Goal: Communication & Community: Participate in discussion

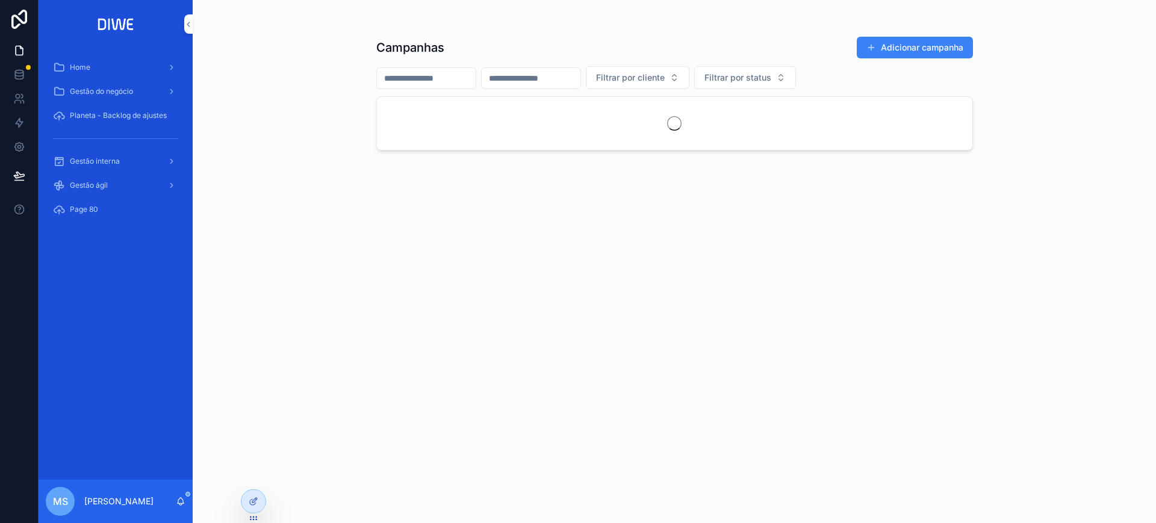
click at [105, 164] on span "Gestão interna" at bounding box center [95, 162] width 50 height 10
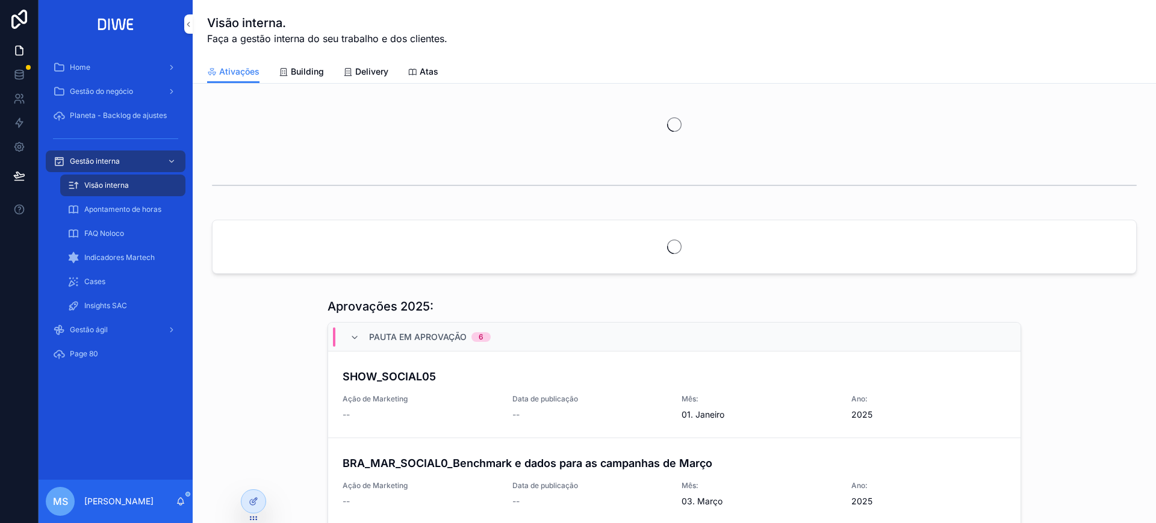
click at [376, 78] on link "Delivery" at bounding box center [365, 73] width 45 height 24
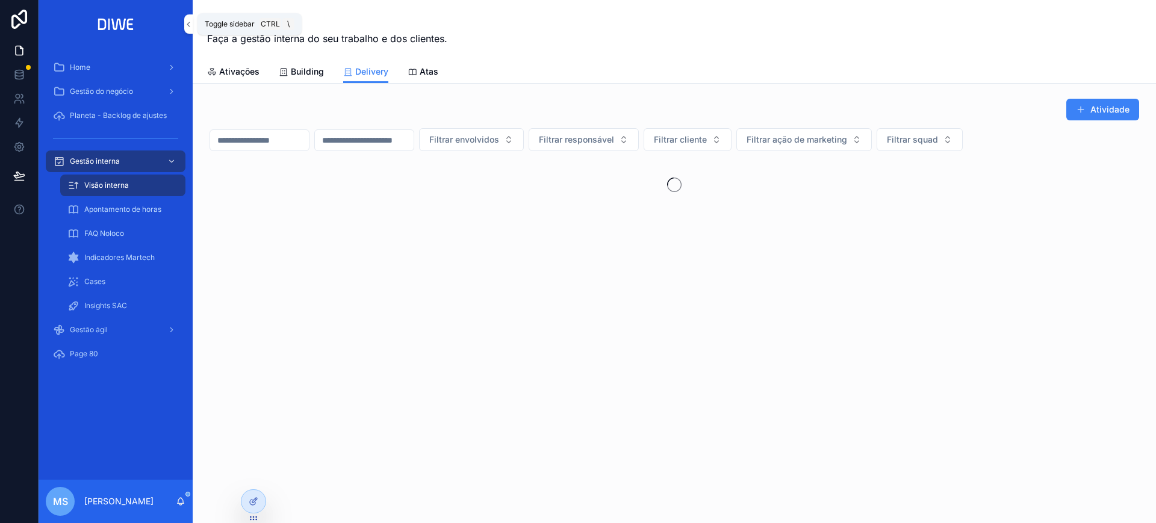
click at [186, 22] on icon "scrollable content" at bounding box center [188, 24] width 8 height 9
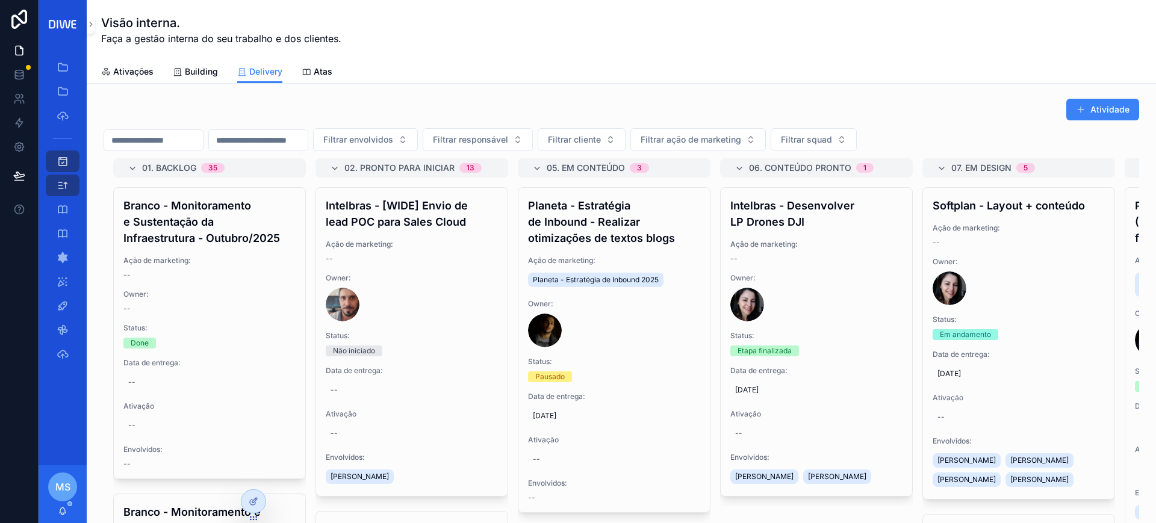
click at [181, 143] on input "scrollable content" at bounding box center [153, 140] width 99 height 17
type input "**********"
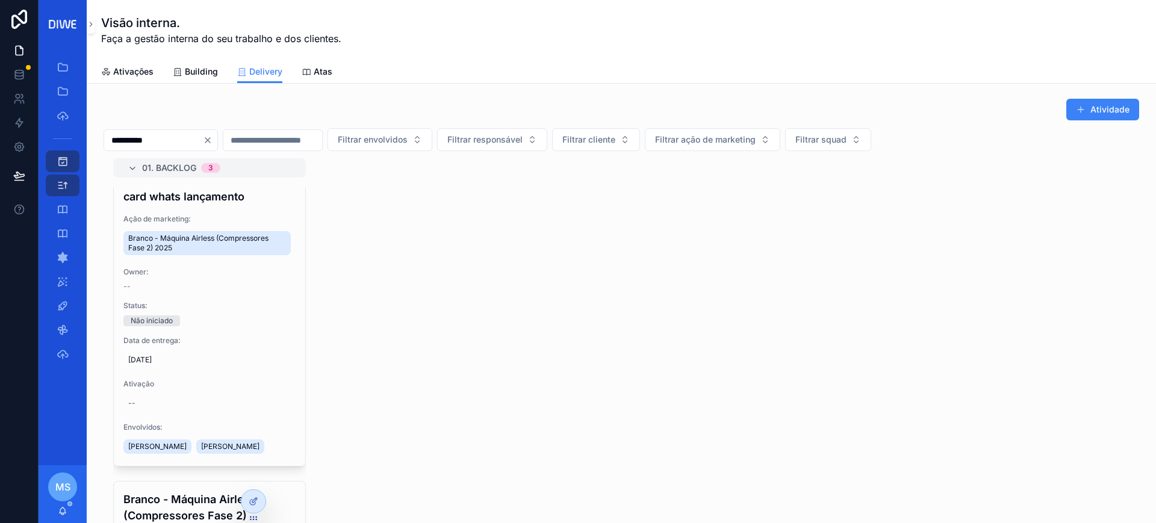
scroll to position [370, 0]
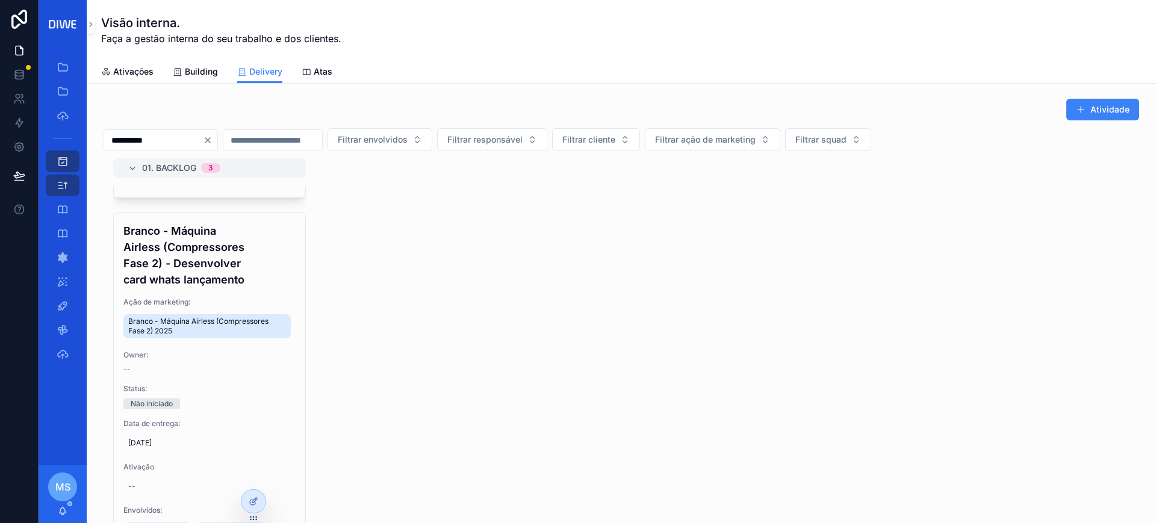
click at [237, 270] on h4 "Branco - Máquina Airless (Compressores Fase 2) - Desenvolver card whats lançame…" at bounding box center [209, 255] width 172 height 65
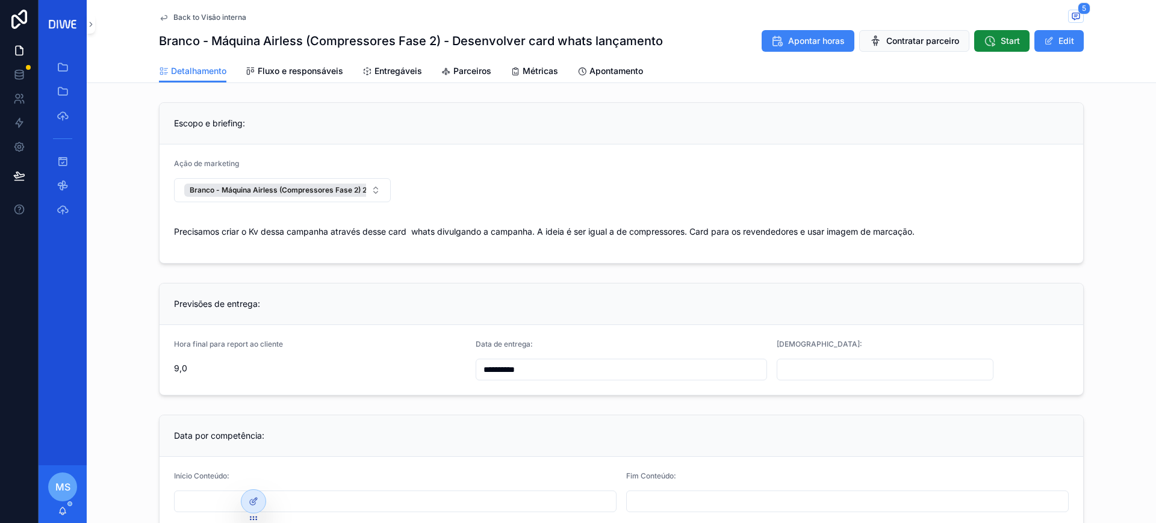
click at [393, 74] on span "Entregáveis" at bounding box center [399, 71] width 48 height 12
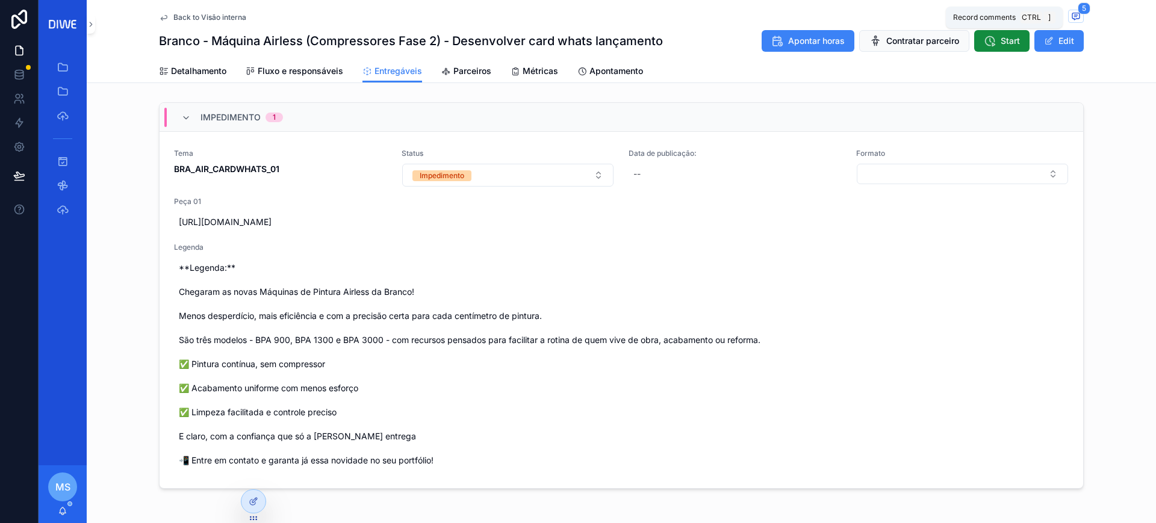
click at [1049, 23] on span "]" at bounding box center [1050, 17] width 12 height 12
click at [1071, 17] on icon "scrollable content" at bounding box center [1076, 16] width 10 height 10
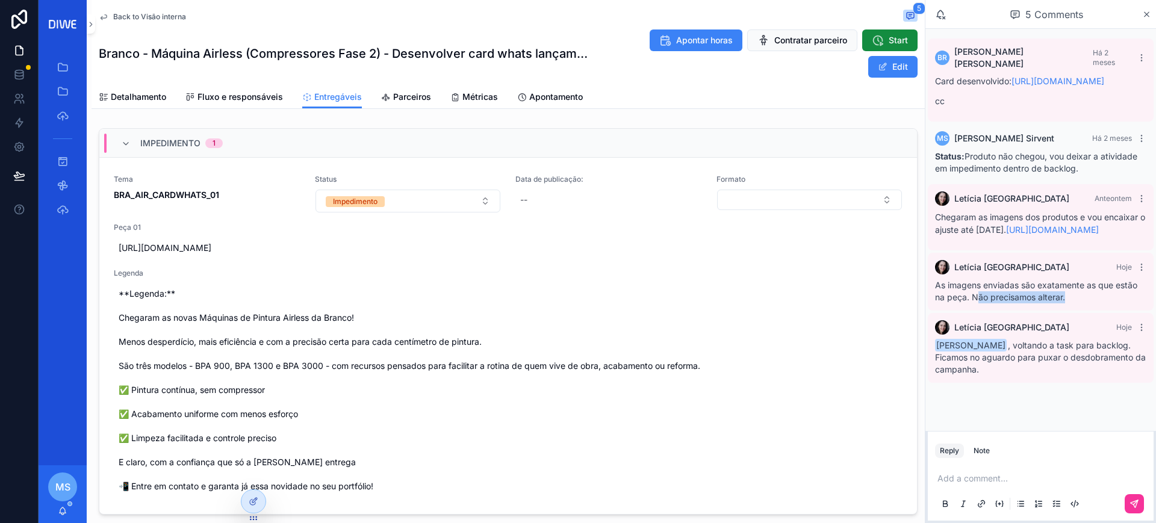
drag, startPoint x: 979, startPoint y: 322, endPoint x: 1122, endPoint y: 323, distance: 142.7
click at [1122, 304] on div "As imagens enviadas são exatamente as que estão na peça. Não precisamos alterar." at bounding box center [1040, 291] width 211 height 24
click at [944, 376] on div "Mariah Sirvent , voltando a task para backlog. Ficamos no aguardo para puxar o …" at bounding box center [1040, 358] width 211 height 36
click at [982, 452] on div "Note" at bounding box center [982, 451] width 16 height 10
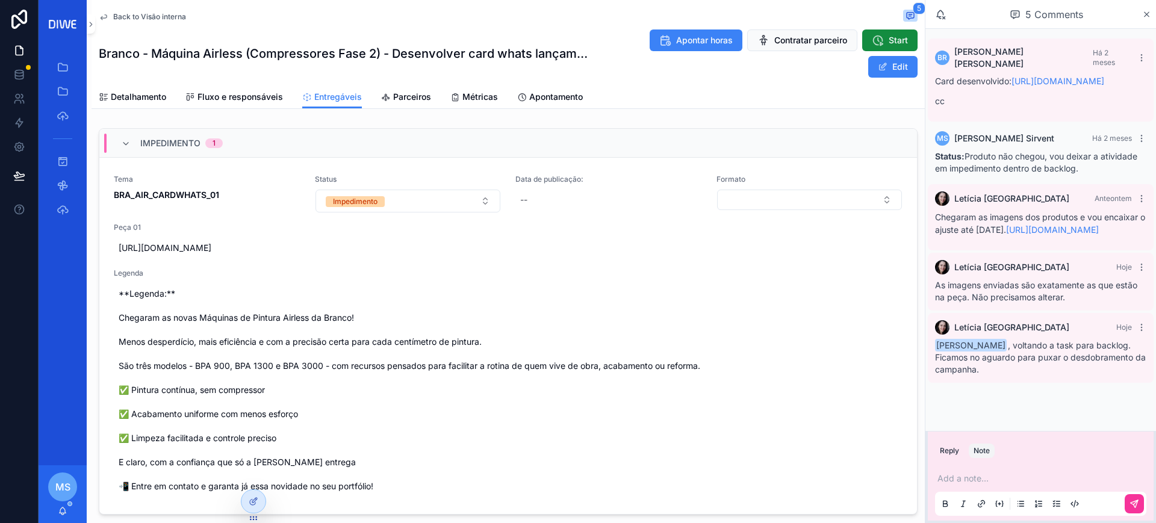
click at [989, 452] on div "Note" at bounding box center [982, 451] width 16 height 10
click at [953, 450] on button "Reply" at bounding box center [949, 451] width 29 height 14
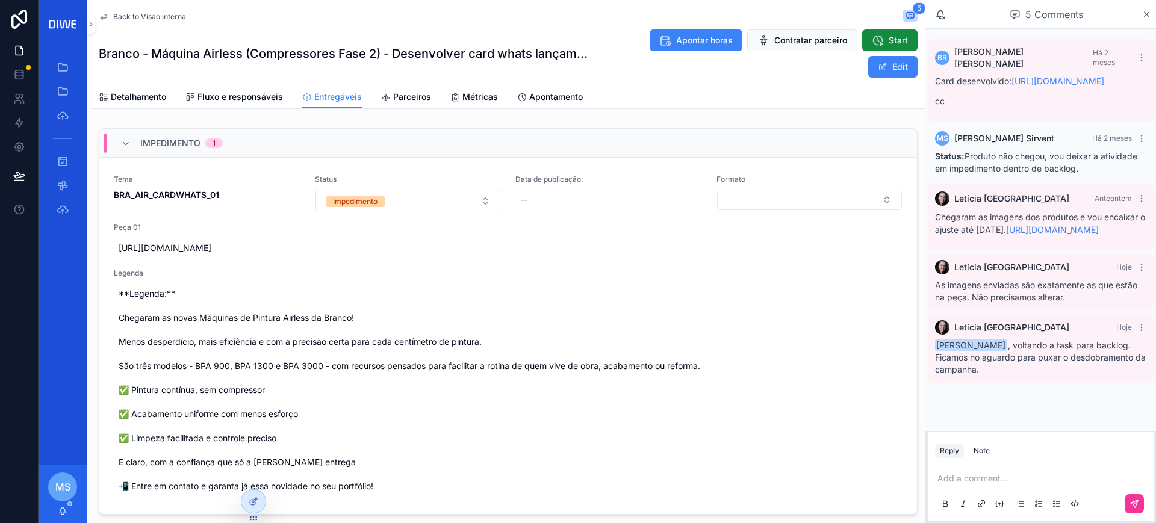
click at [964, 477] on p "scrollable content" at bounding box center [1043, 479] width 211 height 12
click at [246, 247] on span "https://www.figma.com/proto/YQa85kQuUPiKlsGTXGBiwV/Airless?node-id=1-6&t=sMMJlQ…" at bounding box center [508, 248] width 779 height 12
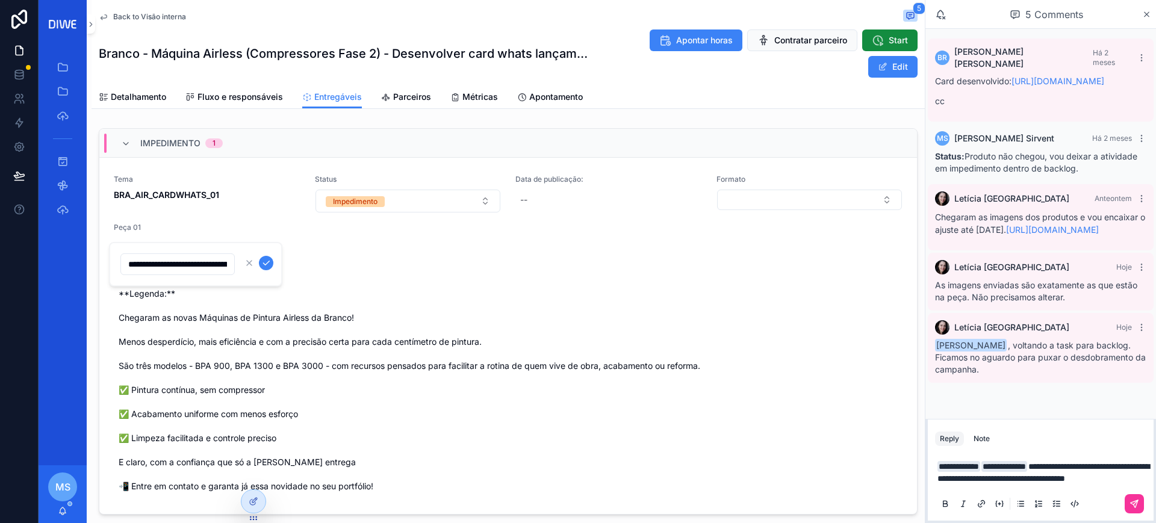
click at [559, 171] on link "Tema BRA_AIR_CARDWHATS_01 Status Impedimento Data de publicação: -- Formato Peç…" at bounding box center [508, 336] width 818 height 356
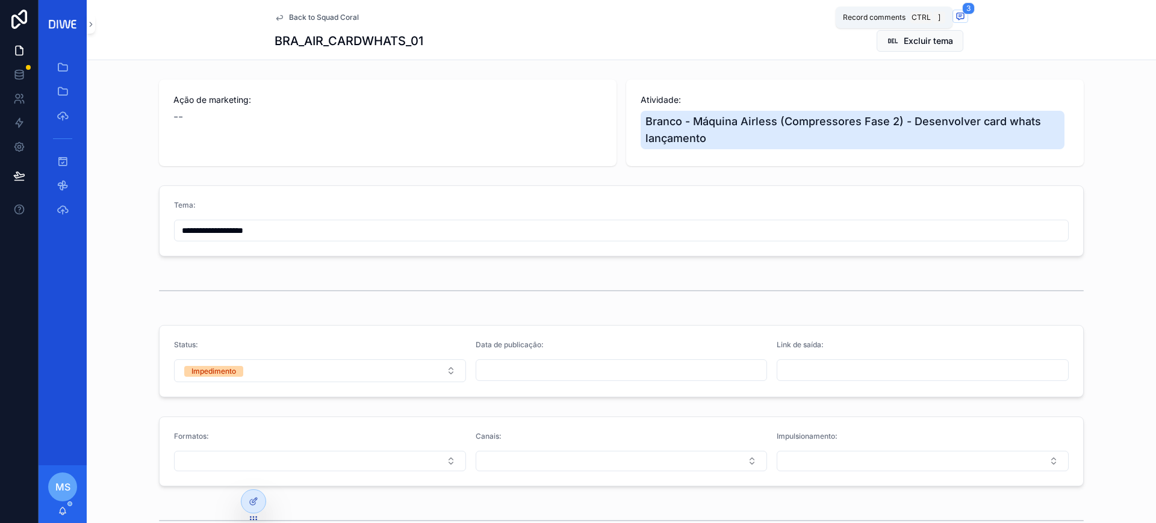
click at [957, 15] on icon "scrollable content" at bounding box center [961, 16] width 10 height 10
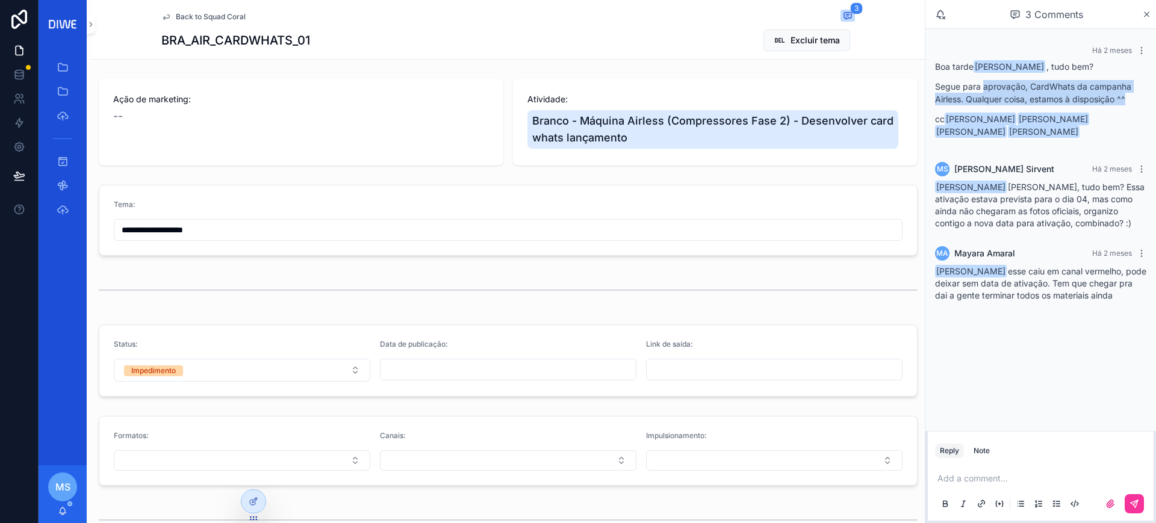
drag, startPoint x: 985, startPoint y: 87, endPoint x: 1147, endPoint y: 104, distance: 162.2
click at [1147, 104] on div "Há 2 meses Boa tarde André Domingos , tudo bem? Segue para aprovação, CardWhats…" at bounding box center [1041, 96] width 226 height 114
click at [1144, 104] on p "Segue para aprovação, CardWhats da campanha Airless. Qualquer coisa, estamos à …" at bounding box center [1040, 92] width 211 height 25
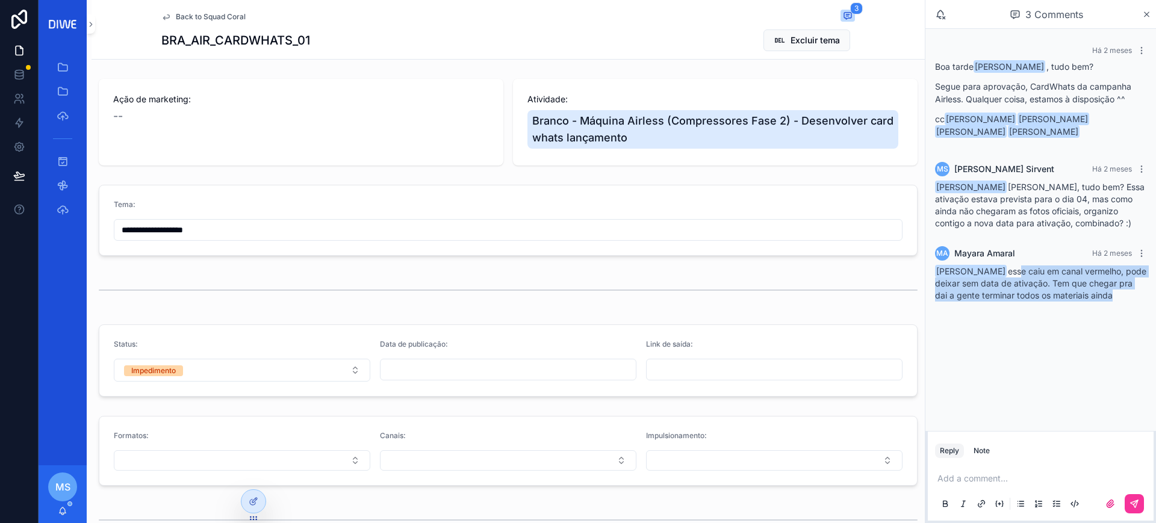
drag, startPoint x: 1009, startPoint y: 270, endPoint x: 1154, endPoint y: 307, distance: 149.6
click at [1154, 307] on div "Há 2 meses Boa tarde André Domingos , tudo bem? Segue para aprovação, CardWhats…" at bounding box center [1041, 174] width 231 height 290
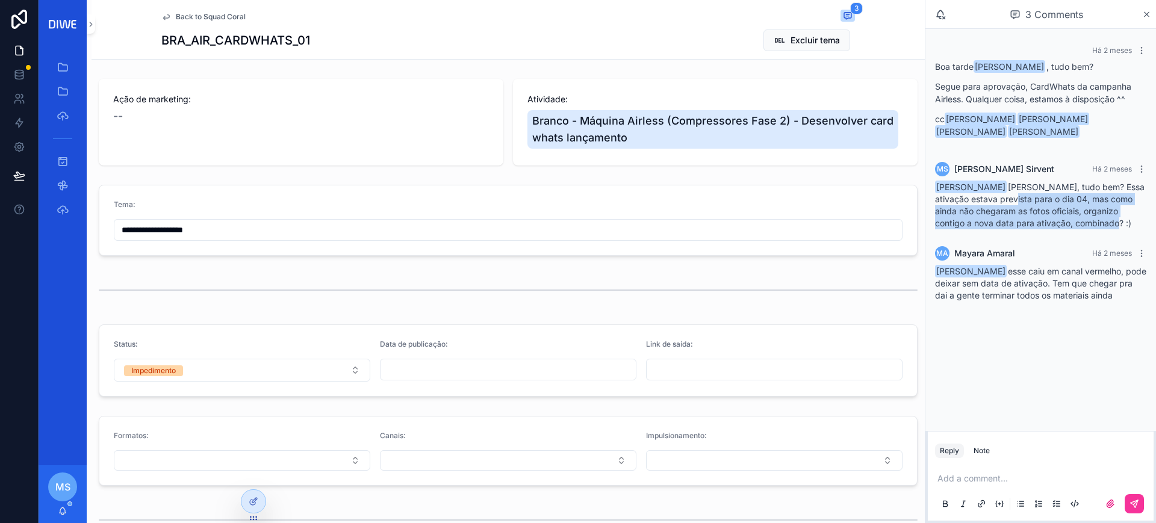
drag, startPoint x: 997, startPoint y: 202, endPoint x: 1069, endPoint y: 227, distance: 76.9
click at [1133, 223] on div "André Domingos Oi André, tudo bem? Essa ativação estava prevista para o dia 04,…" at bounding box center [1040, 205] width 211 height 48
click at [1069, 227] on span "André Domingos Oi André, tudo bem? Essa ativação estava prevista para o dia 04,…" at bounding box center [1040, 205] width 210 height 46
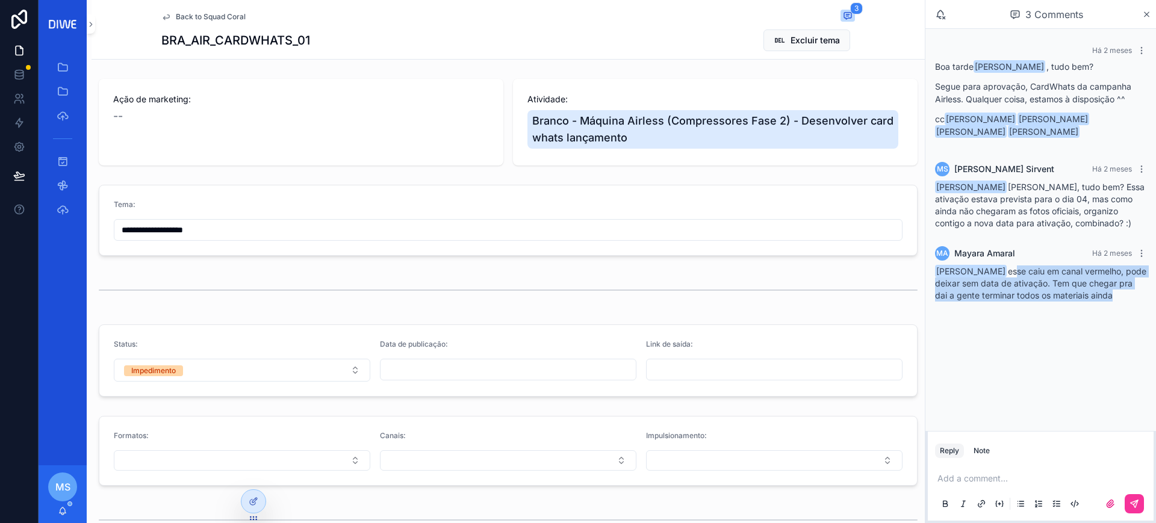
drag, startPoint x: 1042, startPoint y: 270, endPoint x: 1142, endPoint y: 303, distance: 105.9
click at [1142, 303] on div "MA Mayara Amaral Há 2 meses Mariah Sirvent esse caiu em canal vermelho, pode de…" at bounding box center [1041, 274] width 226 height 70
click at [187, 16] on span "Back to Squad Coral" at bounding box center [211, 17] width 70 height 10
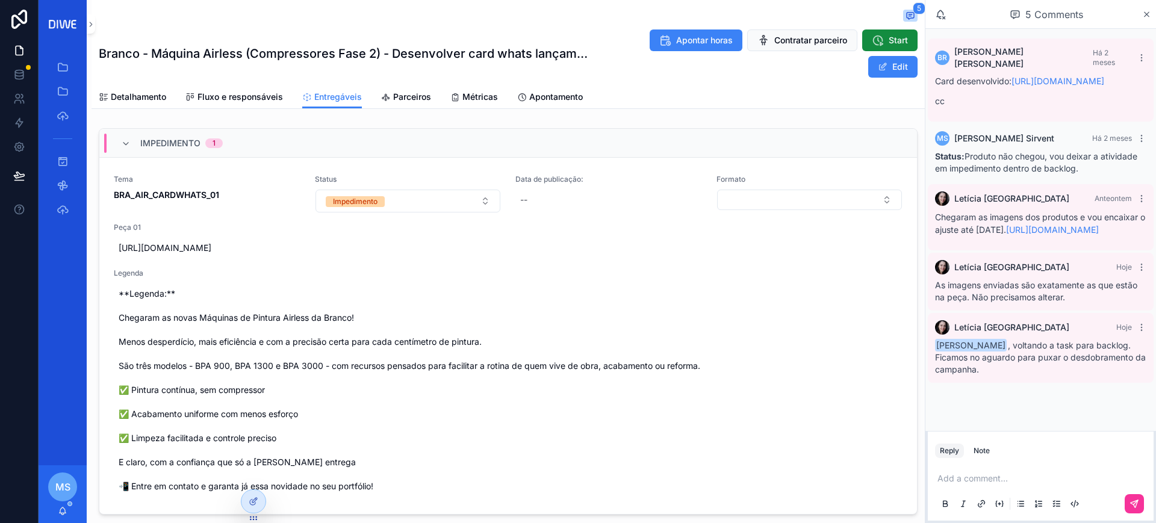
click at [985, 484] on p "scrollable content" at bounding box center [1043, 479] width 211 height 12
click at [1132, 506] on icon "scrollable content" at bounding box center [1135, 504] width 10 height 10
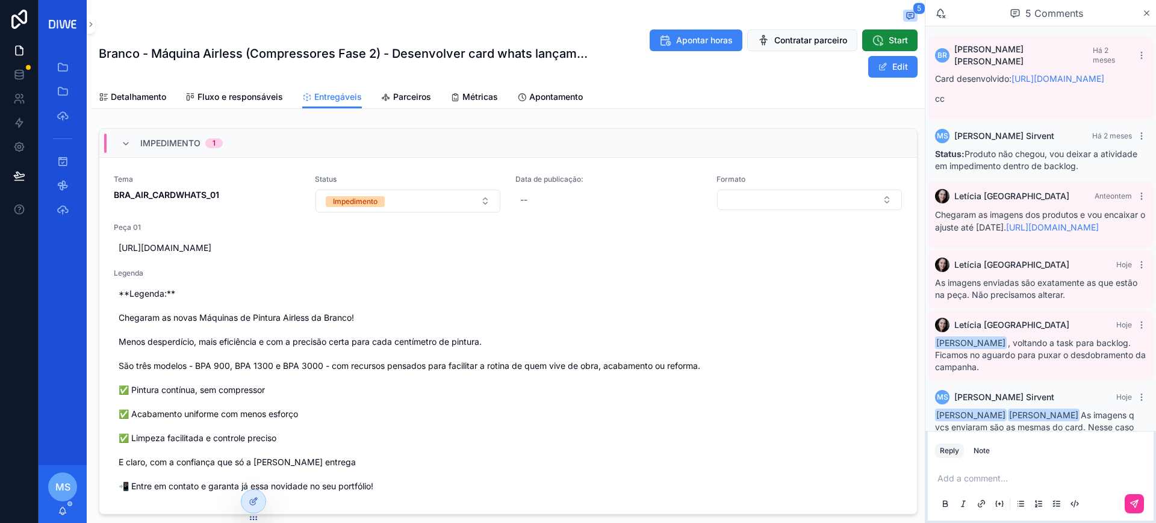
drag, startPoint x: 1144, startPoint y: 250, endPoint x: 1154, endPoint y: 362, distance: 112.5
click at [1156, 370] on div "BR Bruno Rodrigues Há 2 meses Card desenvolvido: https://docs.google.com/docume…" at bounding box center [1041, 228] width 231 height 405
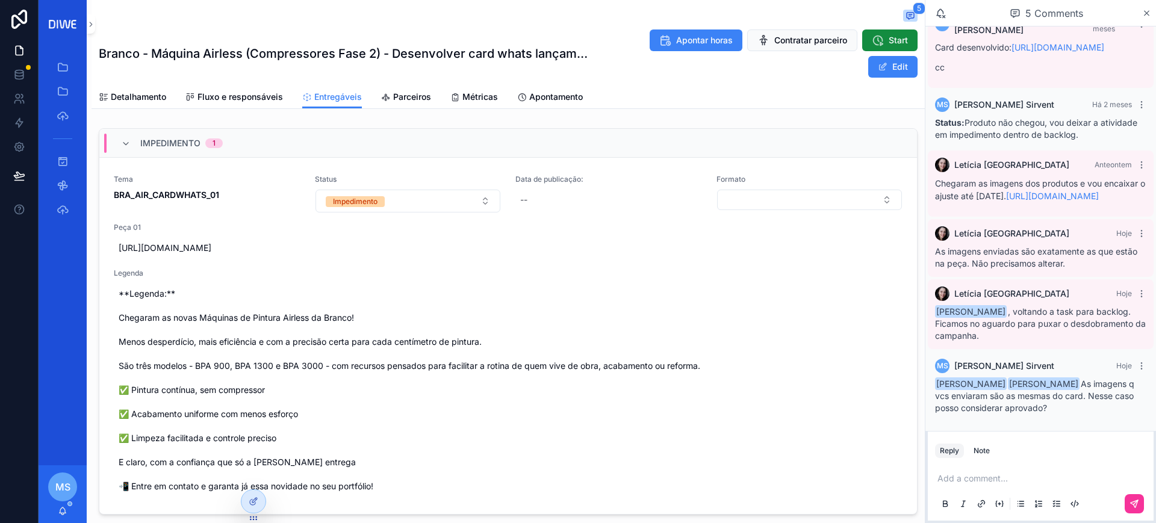
scroll to position [71, 0]
click at [89, 26] on icon "scrollable content" at bounding box center [91, 24] width 8 height 9
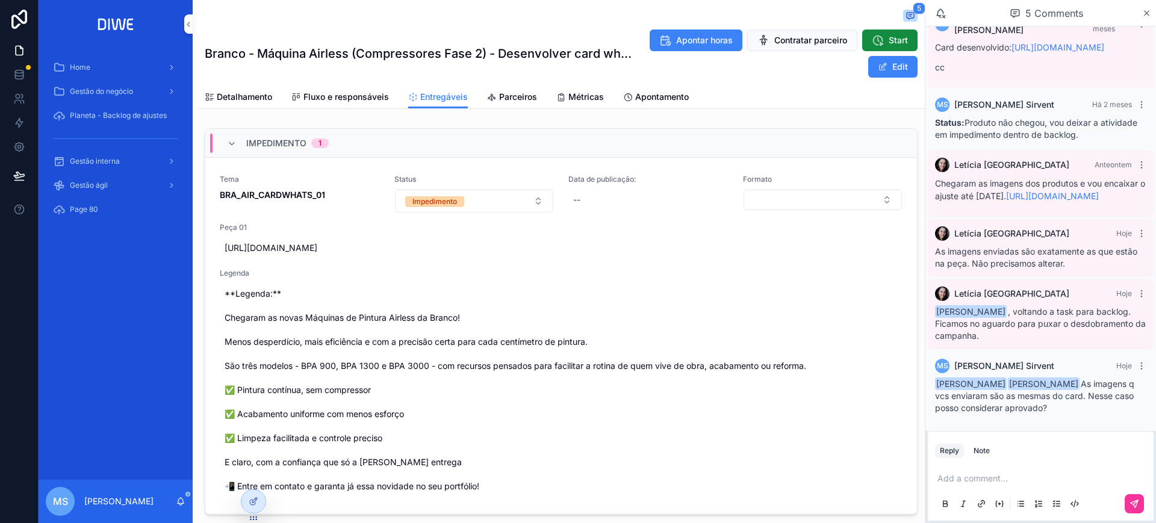
click at [107, 166] on span "Gestão interna" at bounding box center [95, 162] width 50 height 10
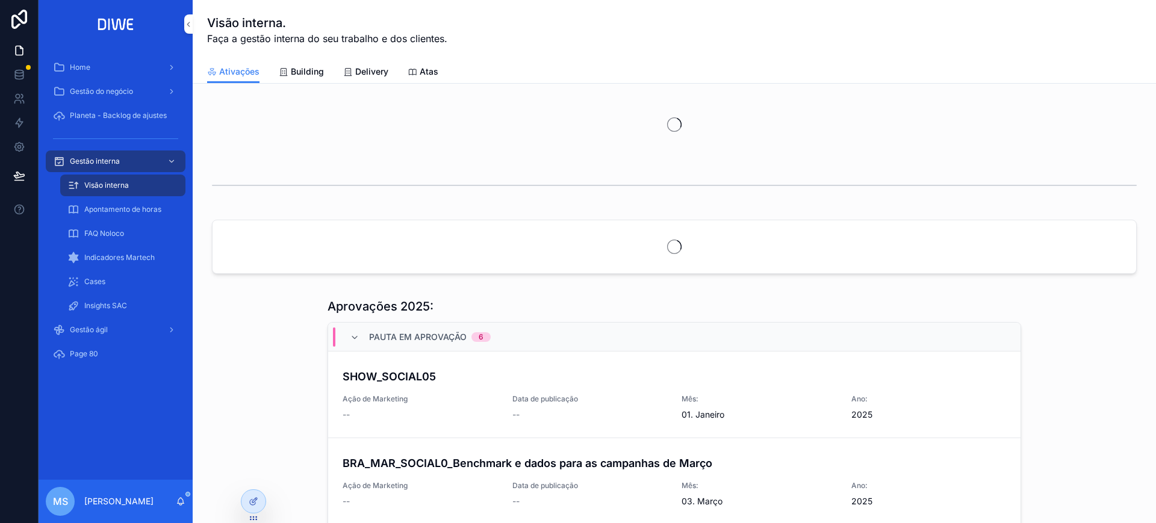
click at [370, 74] on span "Delivery" at bounding box center [371, 72] width 33 height 12
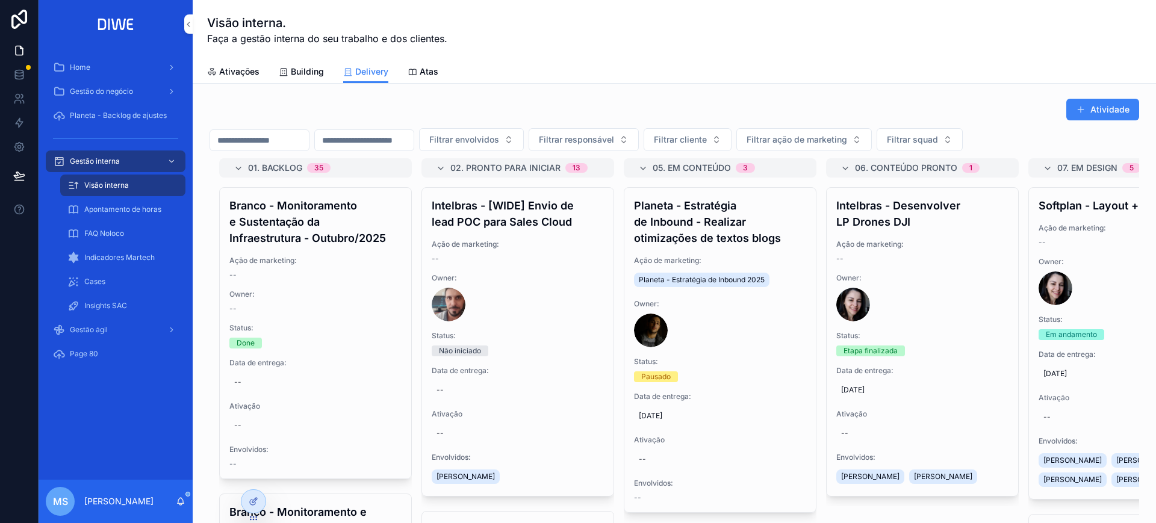
click at [190, 25] on icon "scrollable content" at bounding box center [188, 24] width 8 height 9
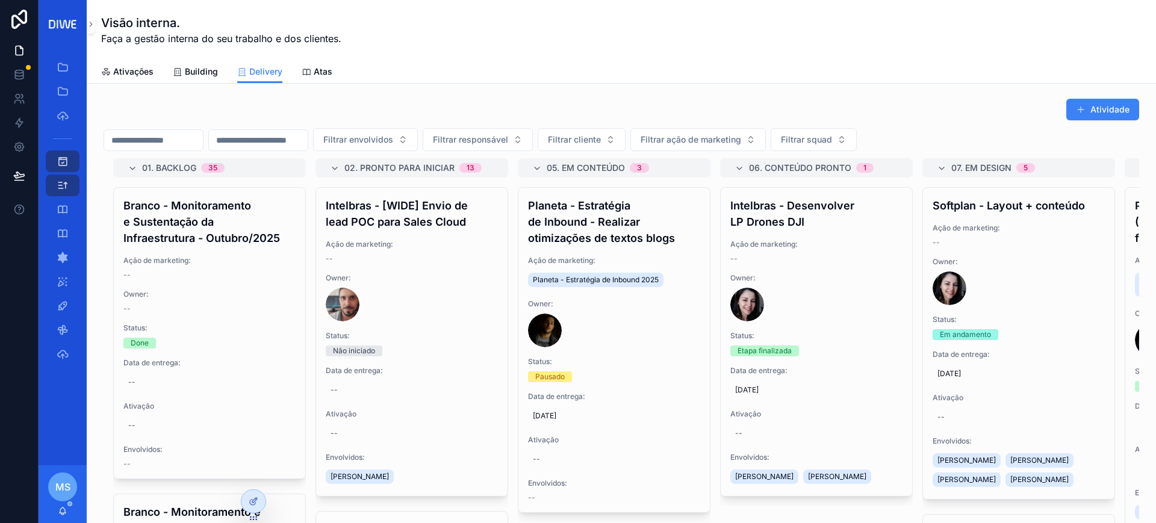
click at [832, 143] on span "Filtrar squad" at bounding box center [806, 140] width 51 height 12
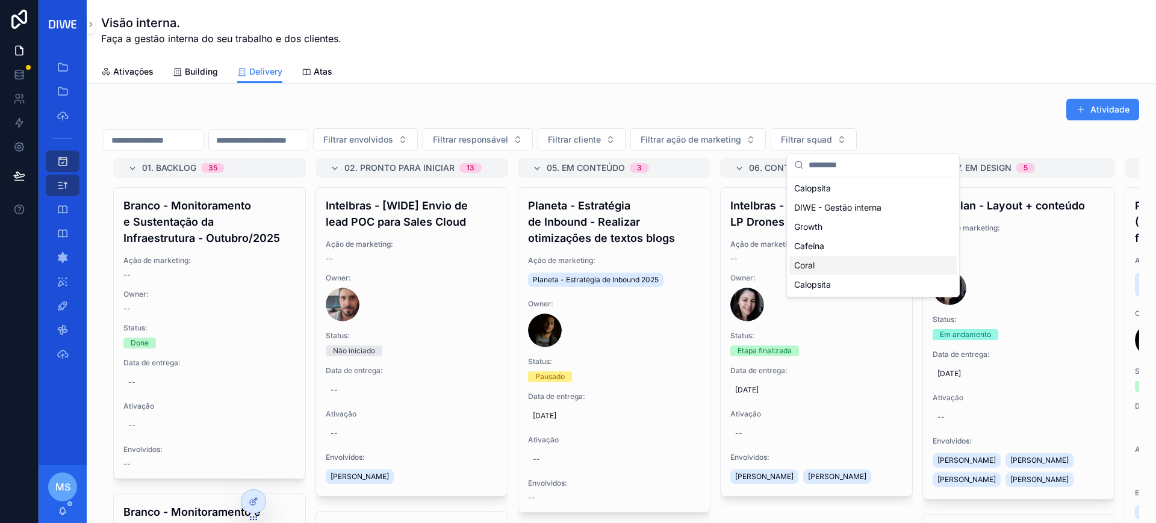
click at [837, 267] on div "Coral" at bounding box center [872, 265] width 167 height 19
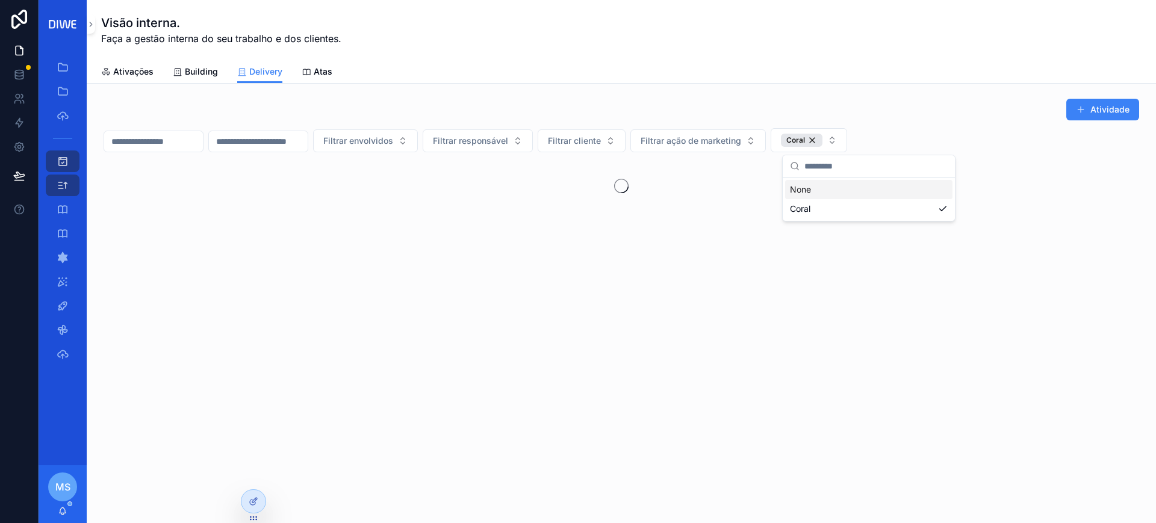
click at [906, 74] on div "Ativações Building Delivery Atas" at bounding box center [621, 71] width 1041 height 23
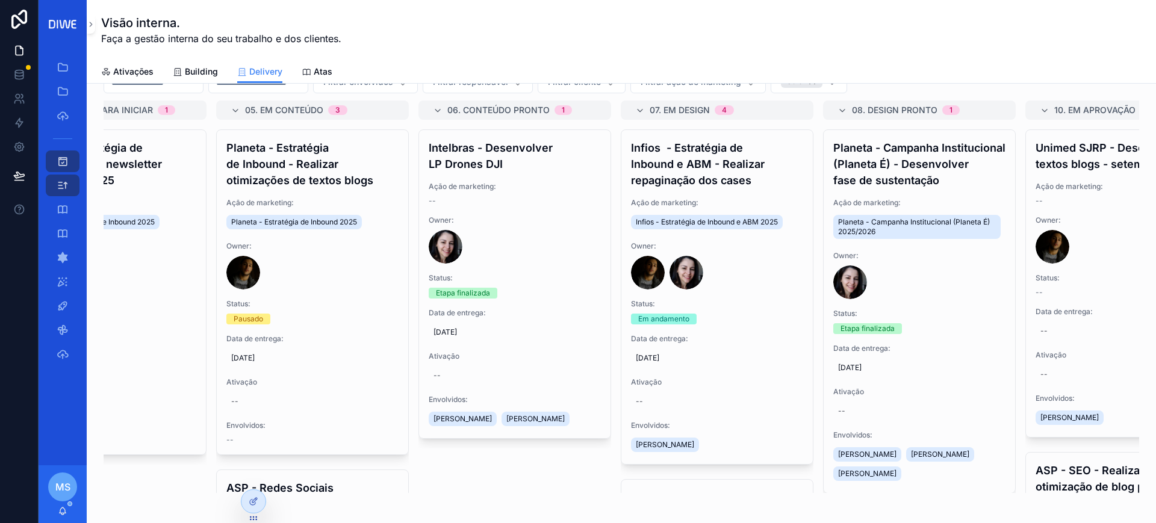
scroll to position [0, 402]
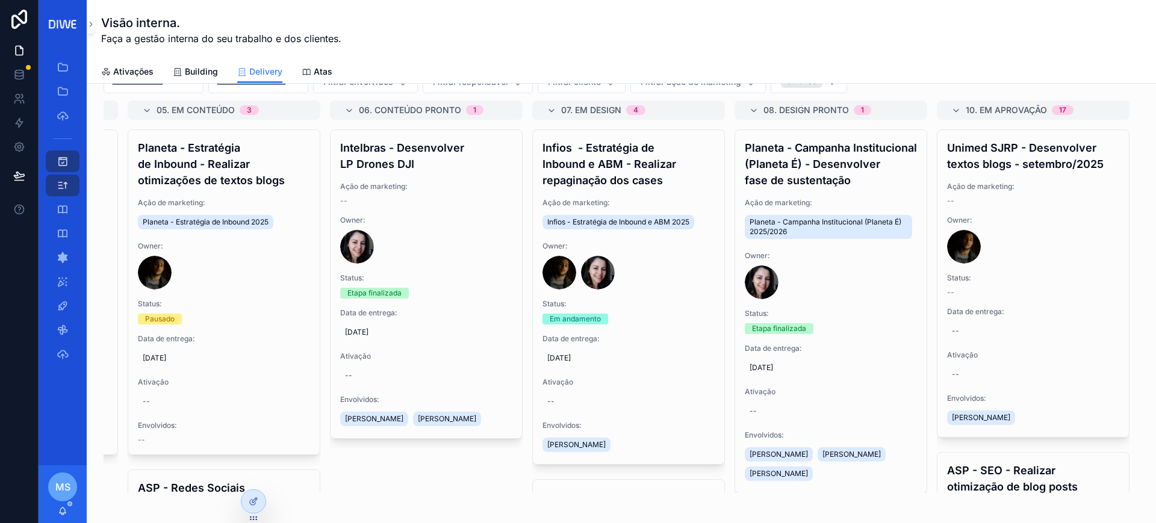
click at [833, 170] on h4 "Planeta - Campanha Institucional (Planeta É) - Desenvolver fase de sustentação" at bounding box center [831, 164] width 172 height 49
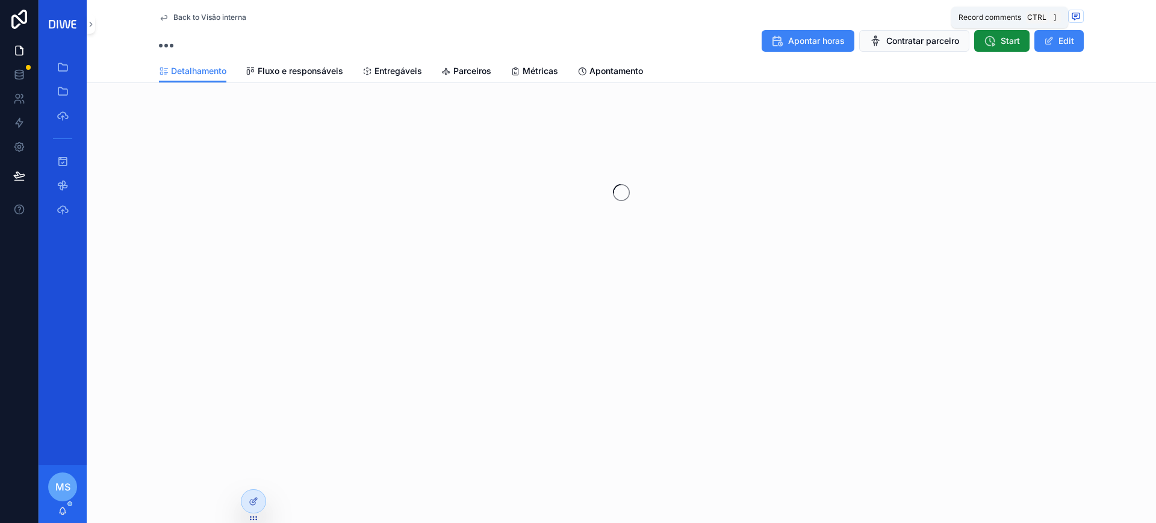
click at [1071, 13] on icon "scrollable content" at bounding box center [1076, 16] width 10 height 10
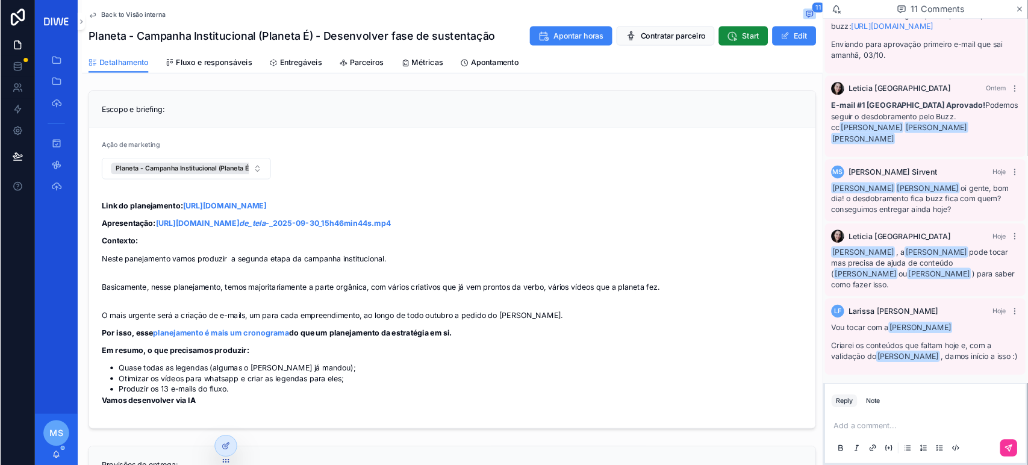
scroll to position [609, 0]
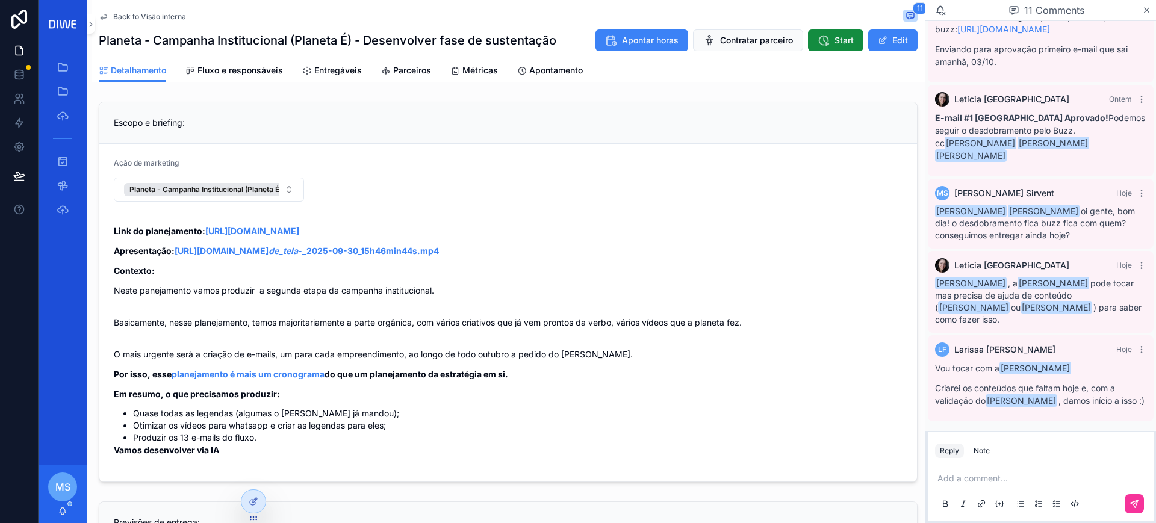
click at [969, 483] on p "scrollable content" at bounding box center [1043, 479] width 211 height 12
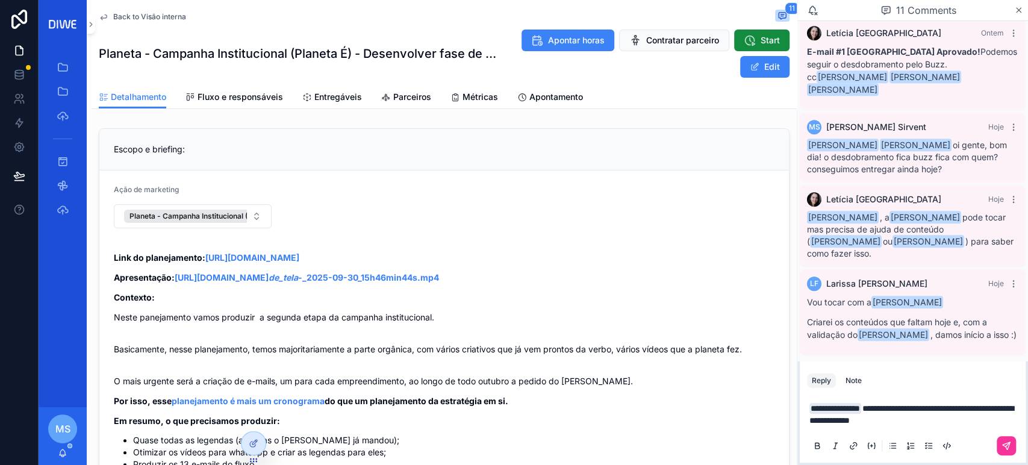
scroll to position [608, 0]
click at [1007, 451] on button "scrollable content" at bounding box center [1006, 445] width 19 height 19
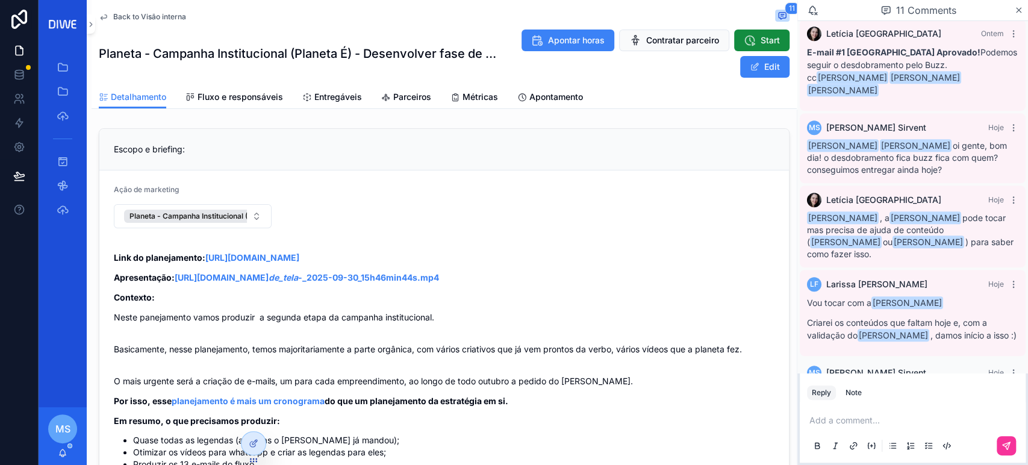
click at [128, 14] on span "Back to Visão interna" at bounding box center [149, 17] width 73 height 10
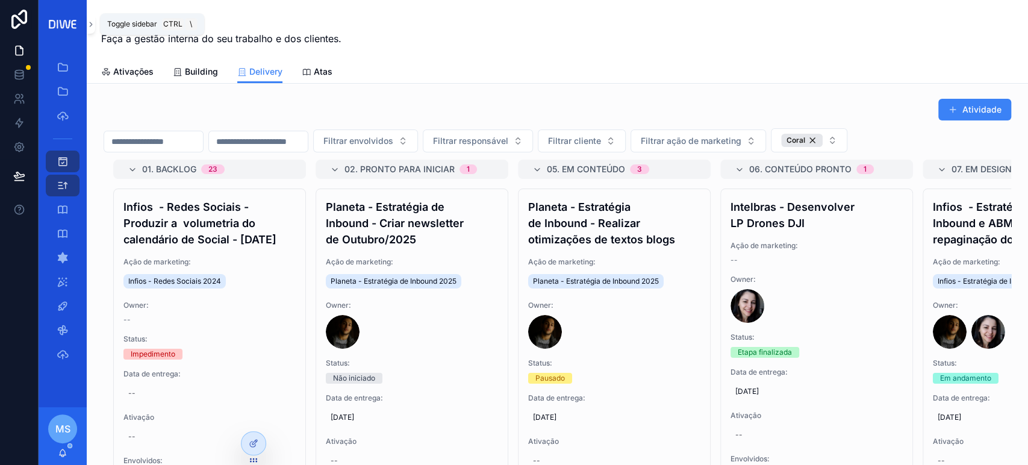
click at [90, 30] on button "scrollable content" at bounding box center [91, 23] width 8 height 19
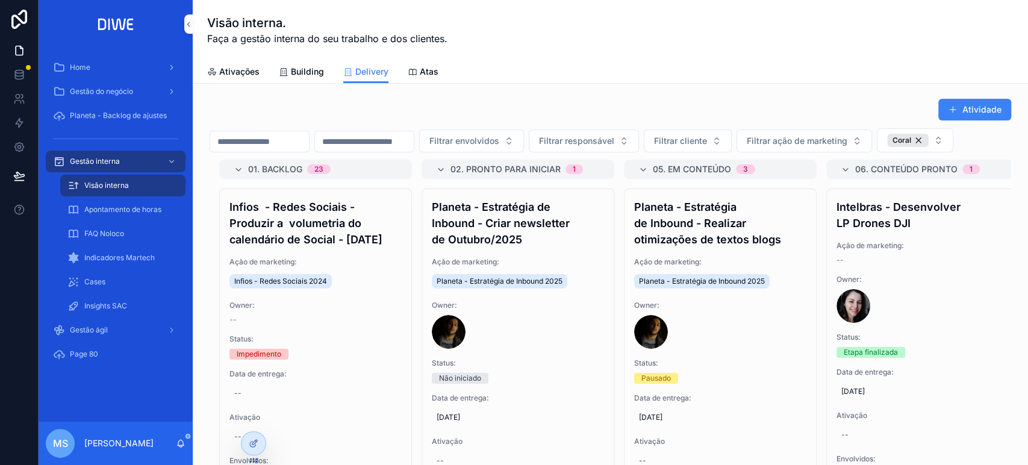
click at [0, 0] on icon at bounding box center [0, 0] width 0 height 0
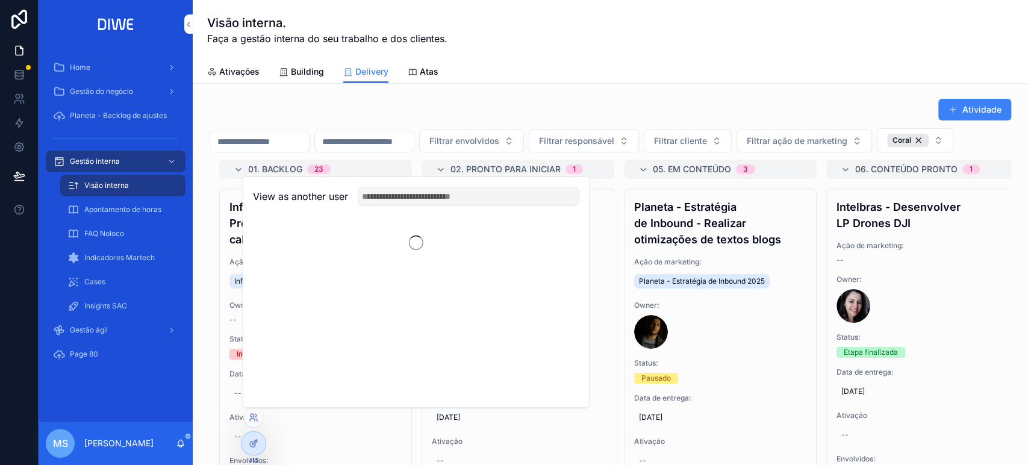
click at [421, 193] on input "text" at bounding box center [469, 196] width 222 height 19
type input "***"
click at [0, 0] on button "Select" at bounding box center [0, 0] width 0 height 0
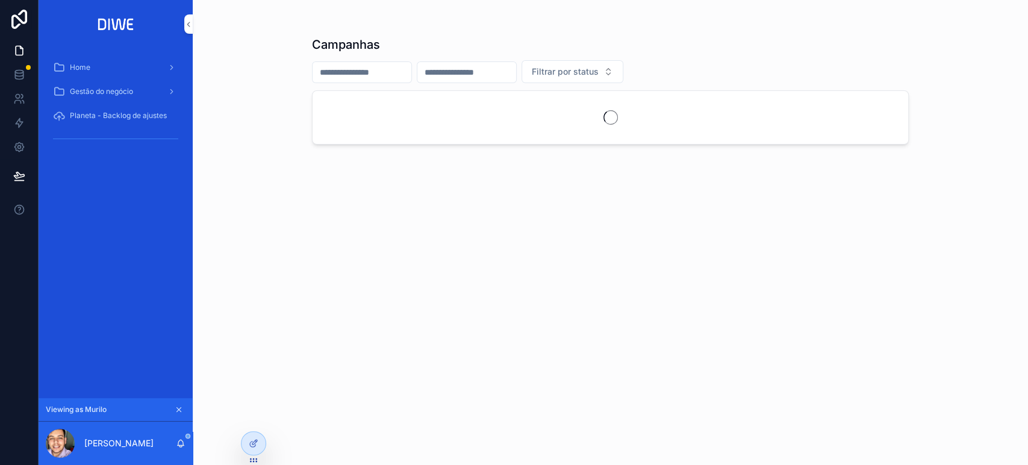
click at [106, 93] on span "Gestão do negócio" at bounding box center [101, 92] width 63 height 10
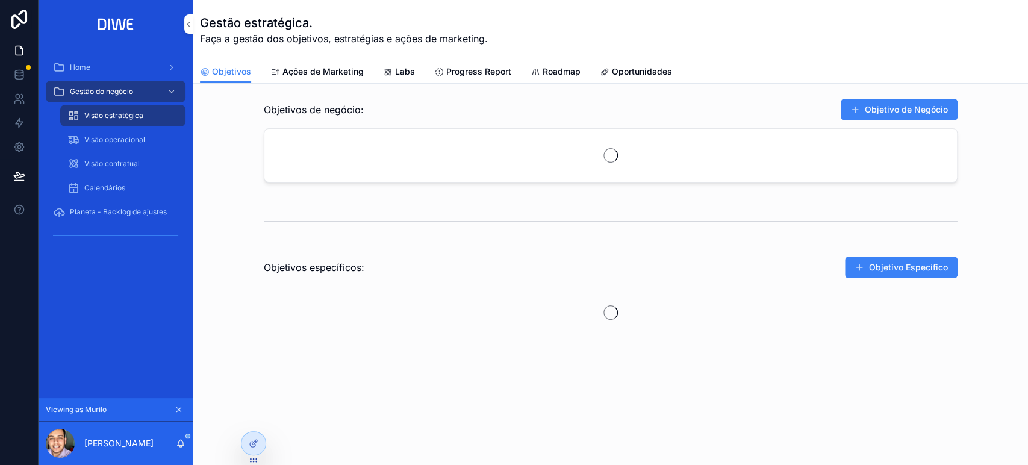
click at [127, 137] on span "Visão operacional" at bounding box center [114, 140] width 61 height 10
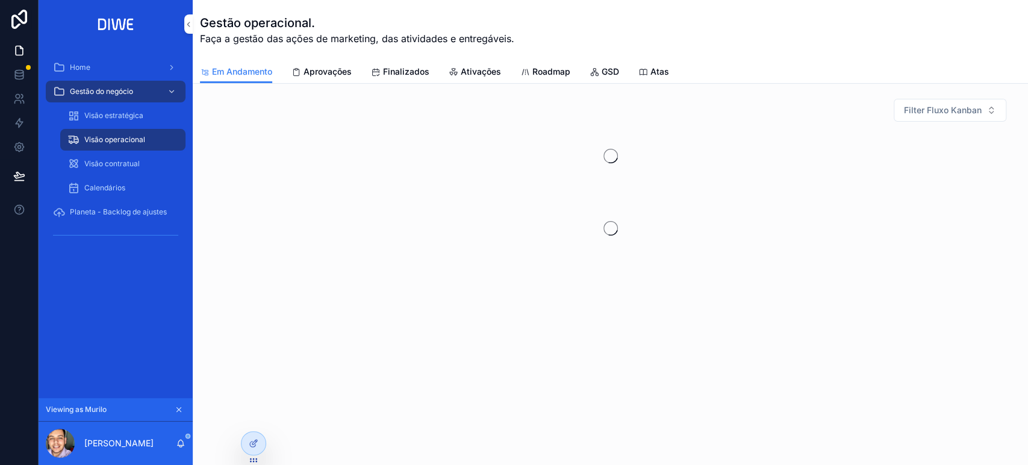
drag, startPoint x: 676, startPoint y: 70, endPoint x: 662, endPoint y: 70, distance: 13.9
click at [672, 70] on div "Em Andamento Aprovações Finalizados Ativações Roadmap GSD Atas" at bounding box center [610, 71] width 821 height 23
click at [661, 70] on span "Atas" at bounding box center [659, 72] width 19 height 12
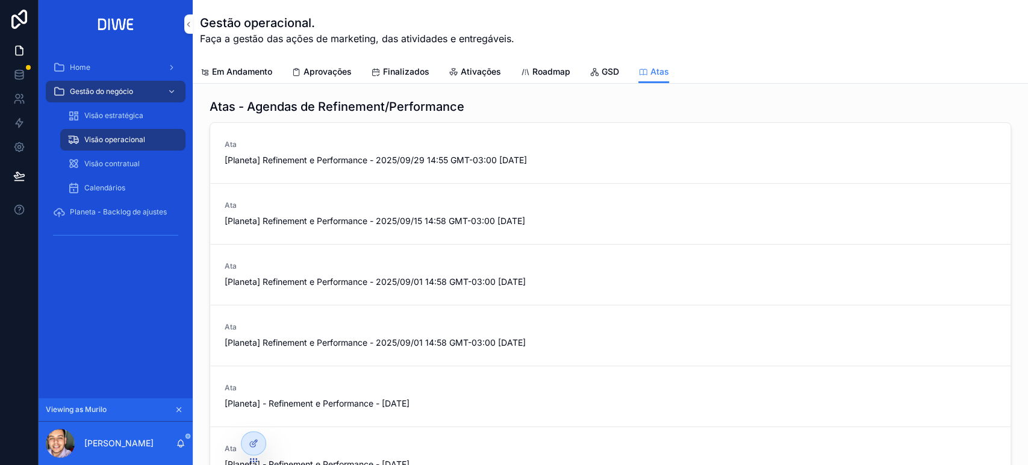
click at [714, 135] on link "Ata [Planeta] Refinement e Performance - 2025/09/29 14:55 GMT-03:00 [DATE]" at bounding box center [610, 153] width 800 height 61
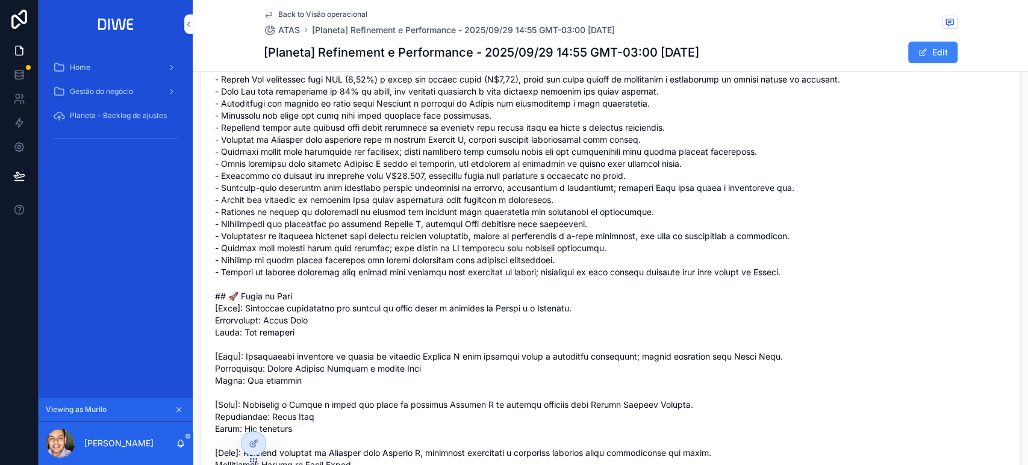
scroll to position [378, 0]
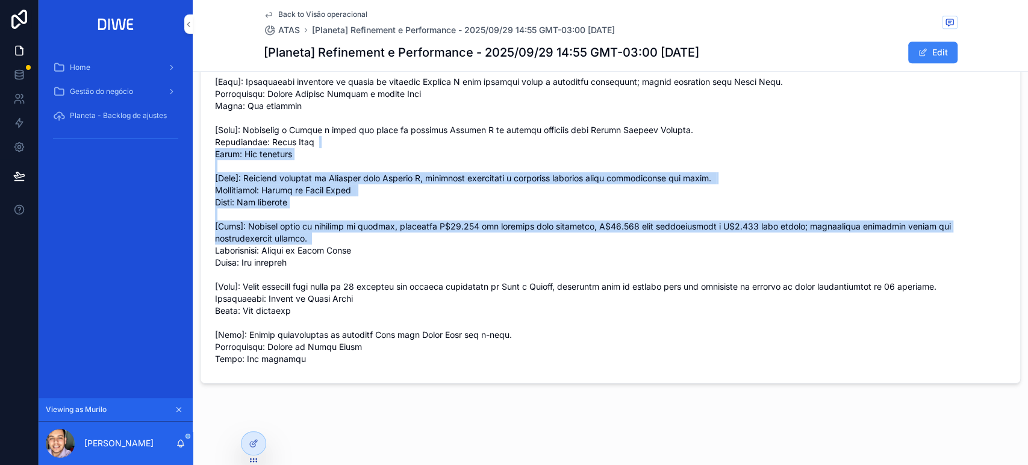
drag, startPoint x: 381, startPoint y: 126, endPoint x: 760, endPoint y: 232, distance: 393.3
click at [760, 232] on span "scrollable content" at bounding box center [610, 58] width 791 height 614
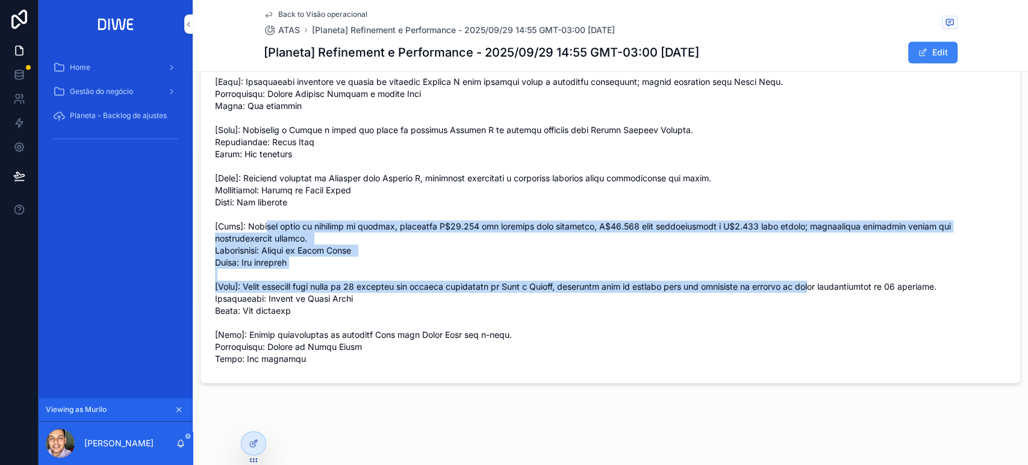
drag, startPoint x: 272, startPoint y: 223, endPoint x: 851, endPoint y: 286, distance: 582.1
click at [851, 286] on span "scrollable content" at bounding box center [610, 58] width 791 height 614
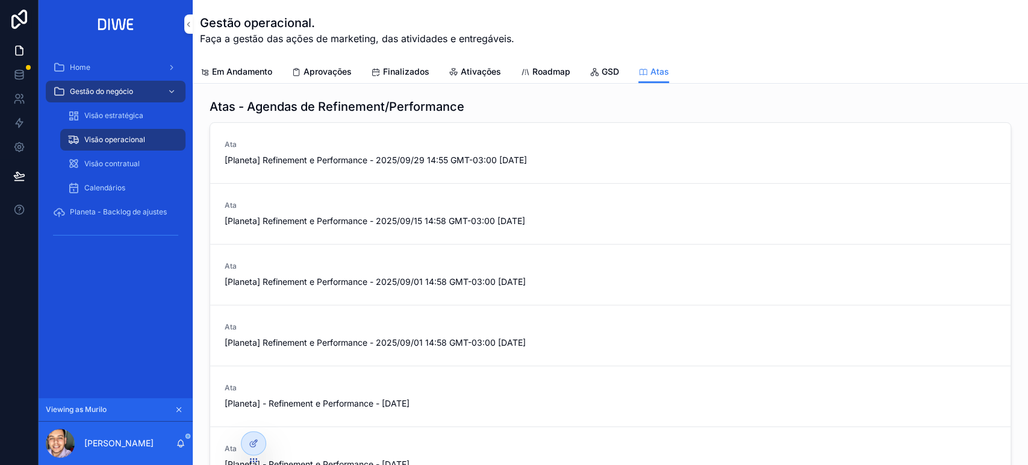
click at [258, 66] on span "Em Andamento" at bounding box center [242, 72] width 60 height 12
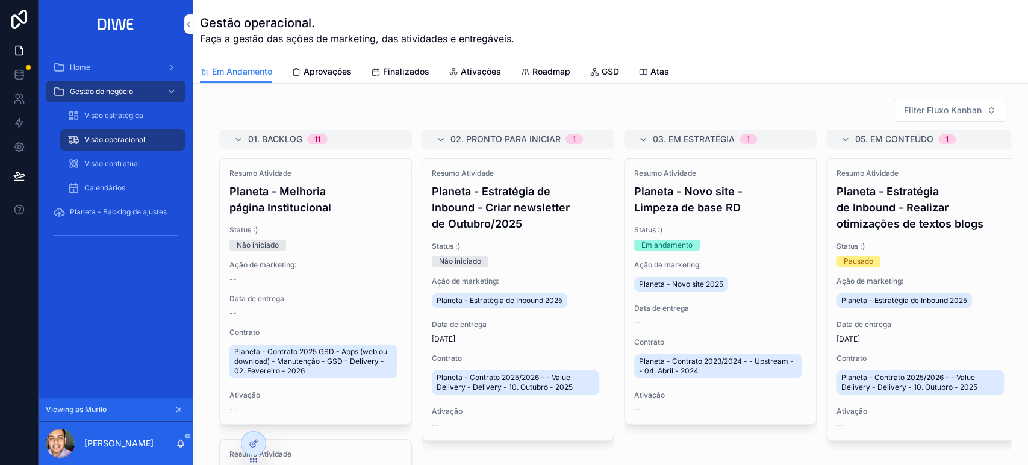
click at [323, 61] on link "Aprovações" at bounding box center [321, 73] width 60 height 24
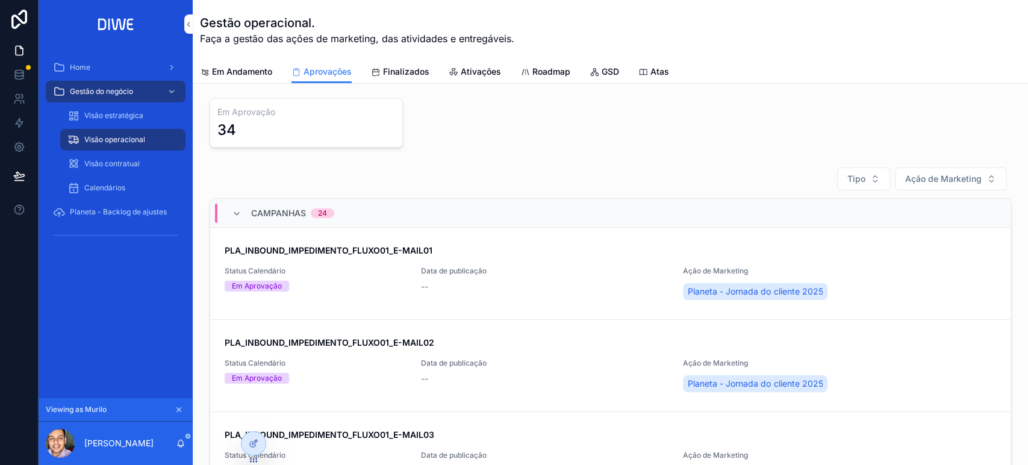
click at [228, 75] on span "Em Andamento" at bounding box center [242, 72] width 60 height 12
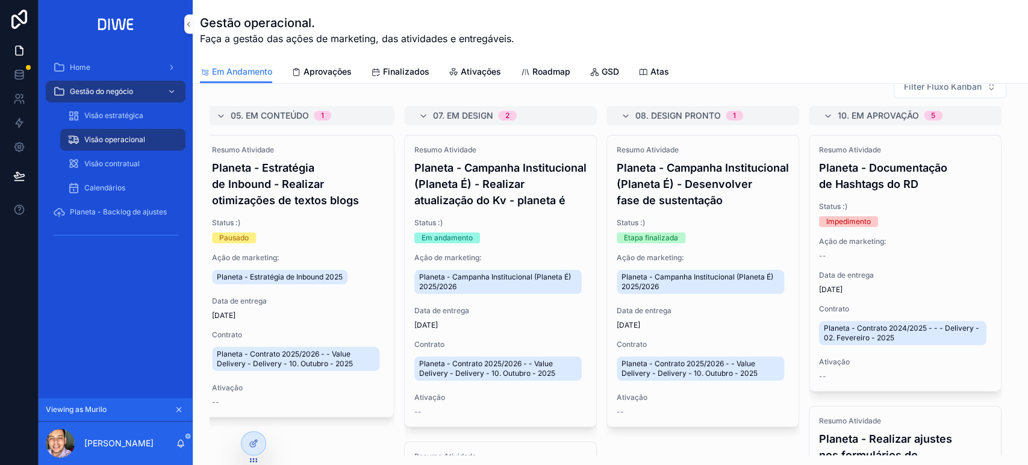
scroll to position [0, 631]
click at [708, 208] on h4 "Planeta - Campanha Institucional (Planeta É) - Desenvolver fase de sustentação" at bounding box center [703, 184] width 172 height 49
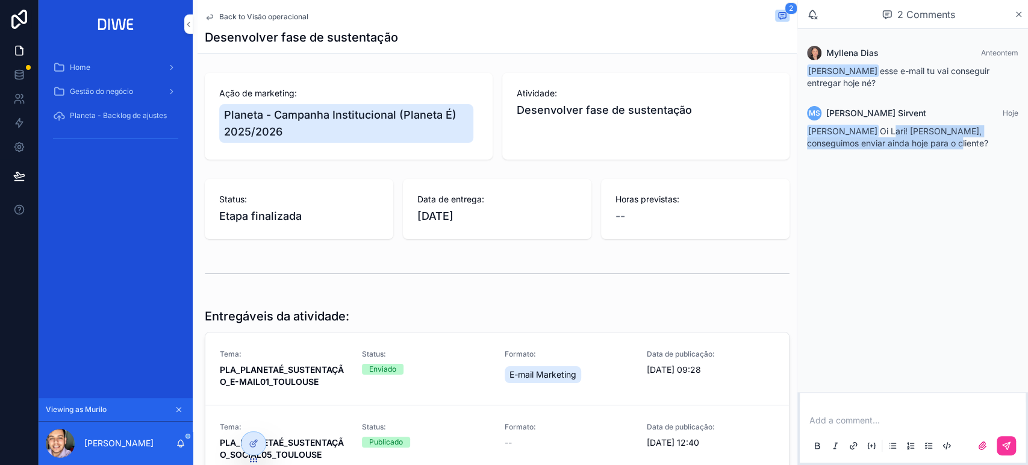
drag, startPoint x: 886, startPoint y: 131, endPoint x: 957, endPoint y: 149, distance: 72.7
click at [957, 149] on div "[PERSON_NAME]! [PERSON_NAME], conseguimos enviar ainda hoje para o cliente?" at bounding box center [912, 137] width 211 height 24
click at [175, 408] on icon "scrollable content" at bounding box center [179, 409] width 8 height 8
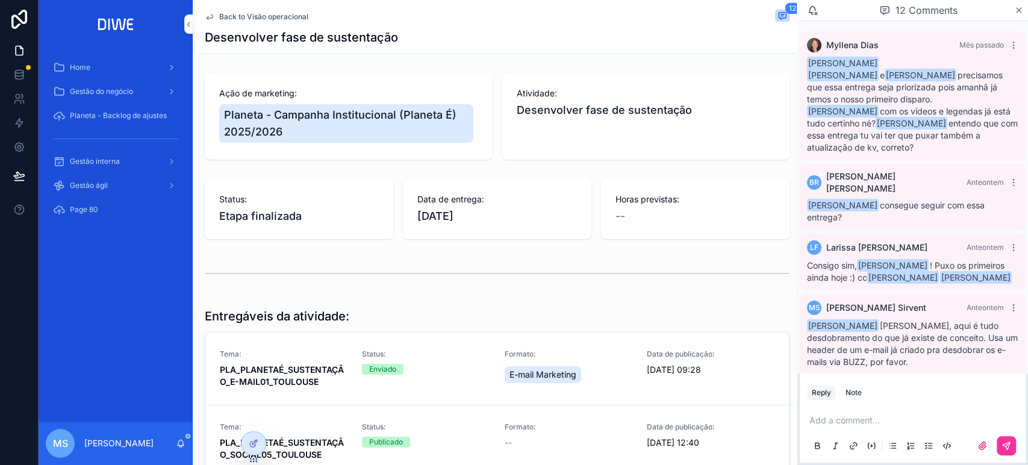
scroll to position [702, 0]
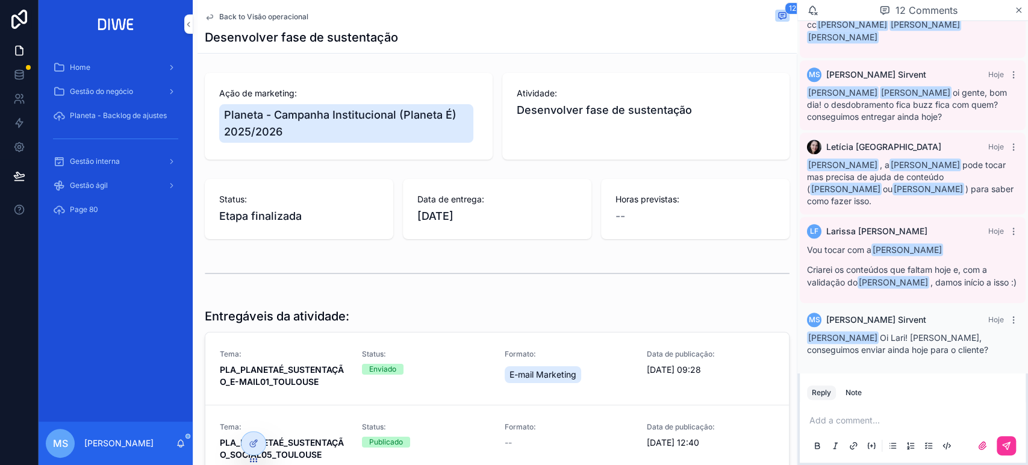
click at [101, 157] on span "Gestão interna" at bounding box center [95, 162] width 50 height 10
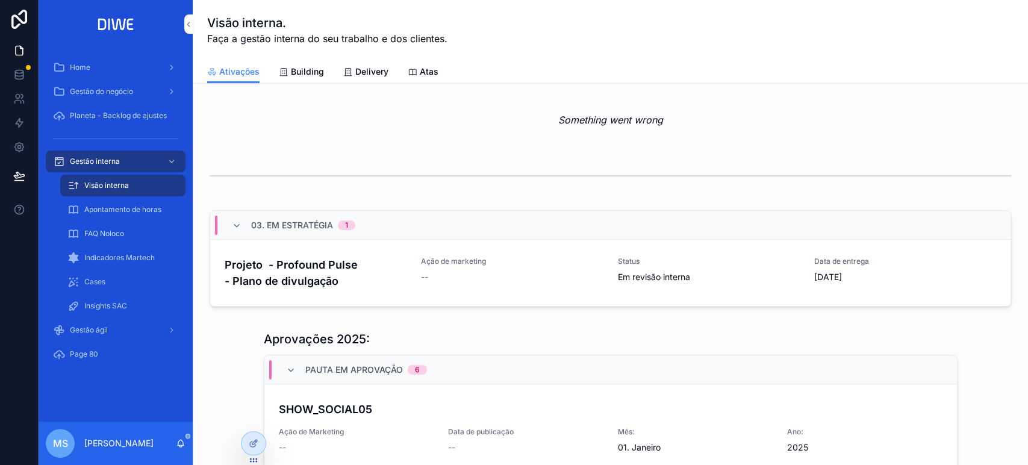
click at [364, 66] on span "Delivery" at bounding box center [371, 72] width 33 height 12
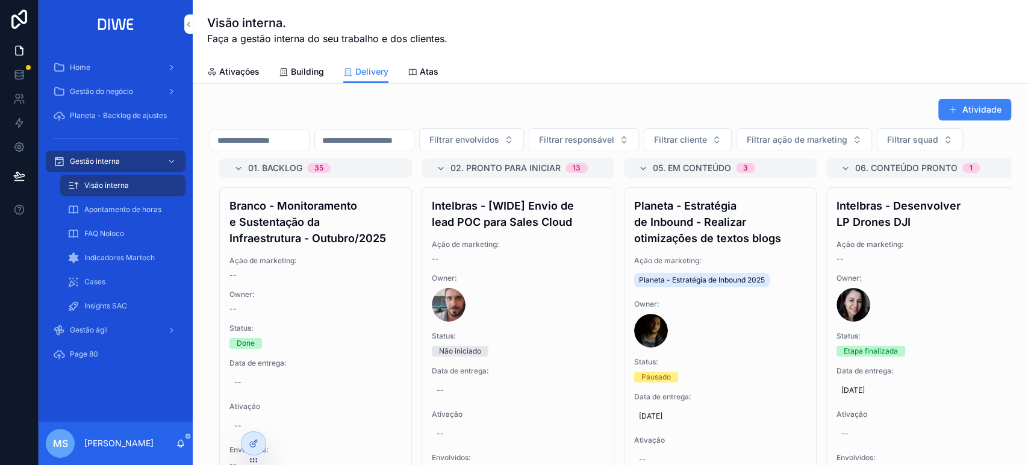
click at [887, 146] on span "Filtrar squad" at bounding box center [912, 140] width 51 height 12
type input "*****"
click at [231, 207] on div "Coral" at bounding box center [252, 215] width 167 height 19
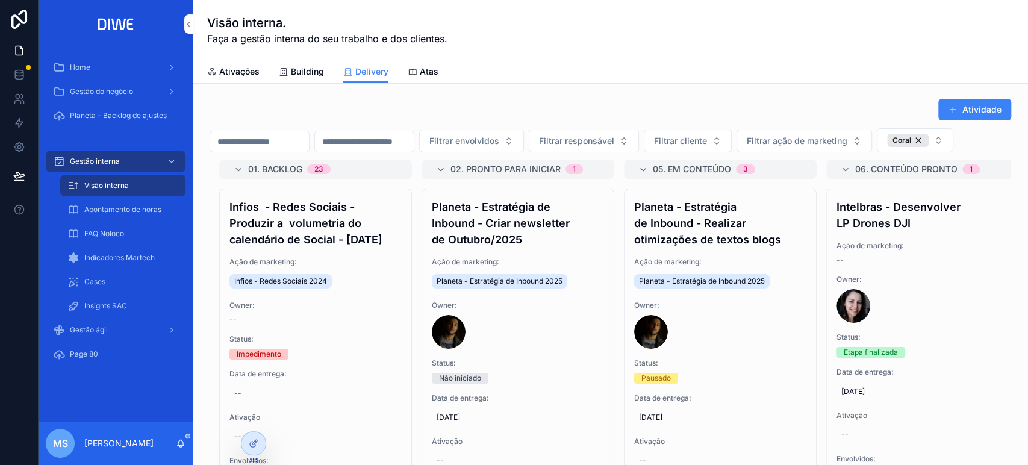
click at [732, 53] on div "Visão interna. Faça a gestão interna do seu trabalho e dos clientes." at bounding box center [610, 30] width 806 height 60
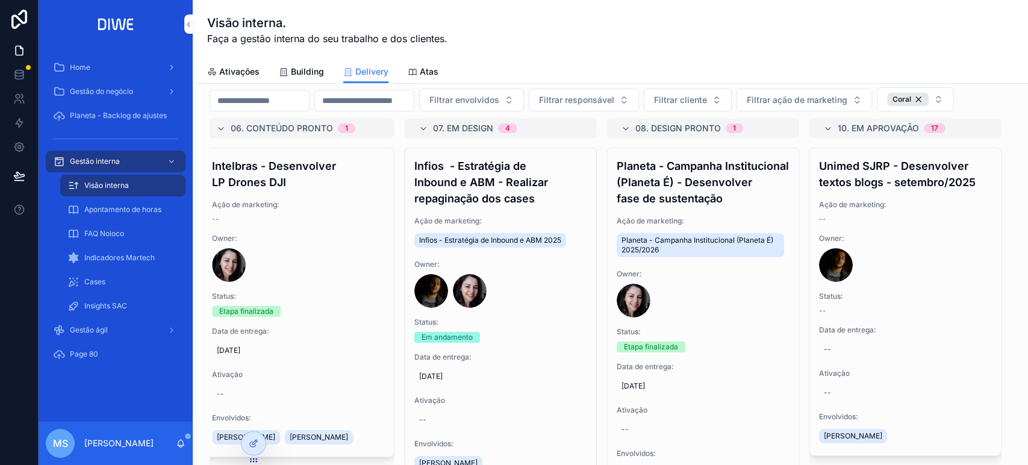
scroll to position [40, 0]
click at [644, 207] on h4 "Planeta - Campanha Institucional (Planeta É) - Desenvolver fase de sustentação" at bounding box center [703, 182] width 172 height 49
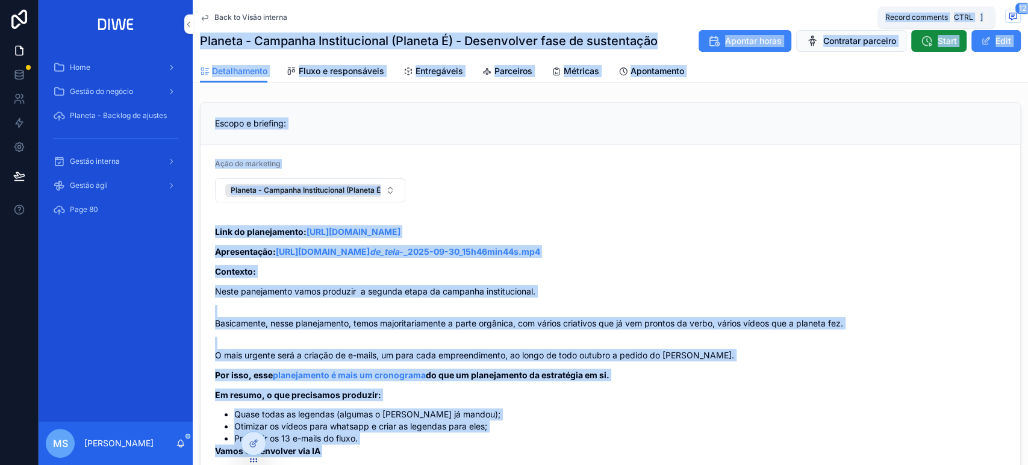
click at [1002, 13] on div "Home Gestão do negócio Planeta - Backlog de ajustes Gestão interna Gestão ágil …" at bounding box center [533, 232] width 989 height 465
click at [1009, 13] on icon "scrollable content" at bounding box center [1012, 16] width 7 height 7
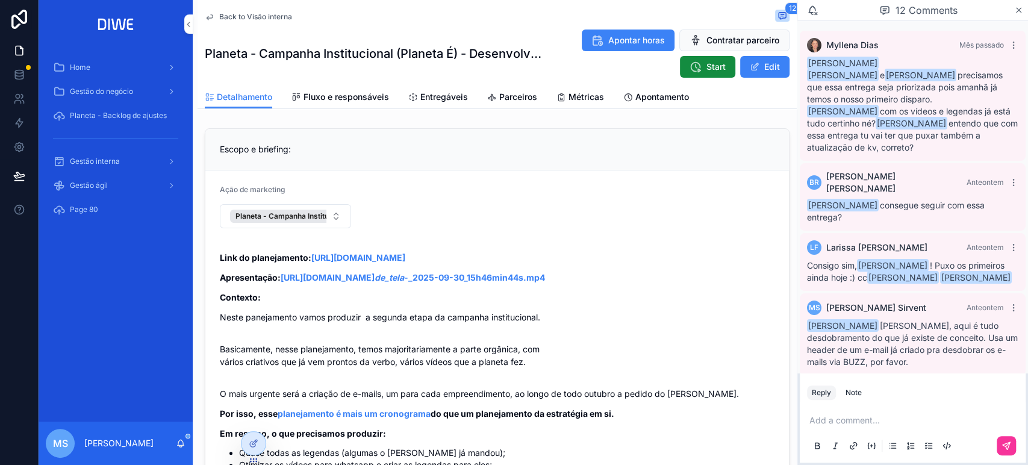
scroll to position [702, 0]
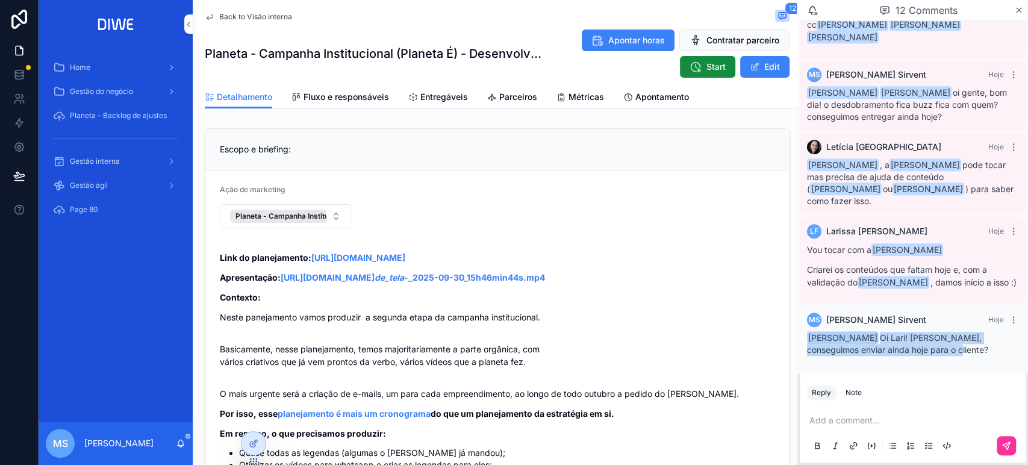
drag, startPoint x: 953, startPoint y: 356, endPoint x: 805, endPoint y: 332, distance: 150.7
click at [805, 332] on div "MS Mariah Sirvent Hoje Larissa Ferreira Oi Lari! Beleza, conseguimos enviar ain…" at bounding box center [913, 334] width 226 height 58
copy span "[PERSON_NAME]! [PERSON_NAME], conseguimos enviar ainda hoje para o cliente?"
click at [1009, 322] on icon "scrollable content" at bounding box center [1014, 320] width 10 height 10
click at [975, 301] on span "Delete comment" at bounding box center [990, 299] width 57 height 10
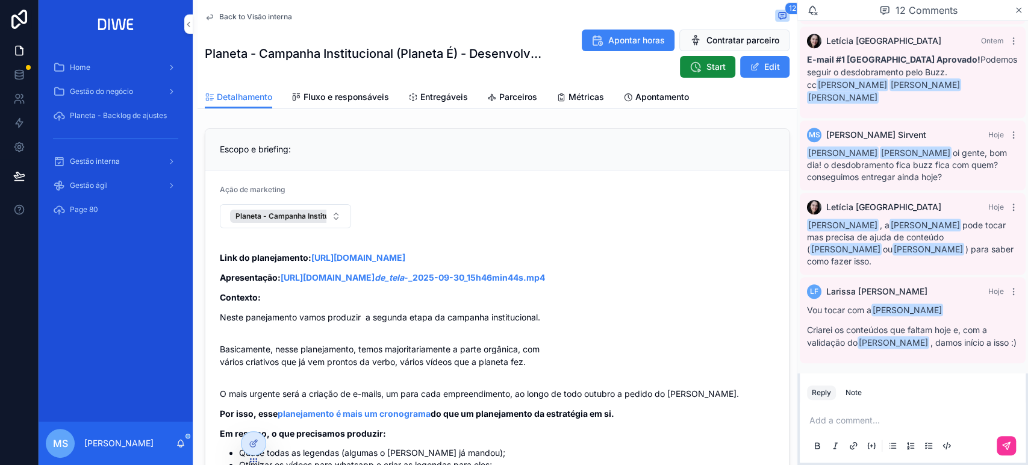
scroll to position [641, 0]
click at [858, 394] on div "Note" at bounding box center [853, 393] width 16 height 10
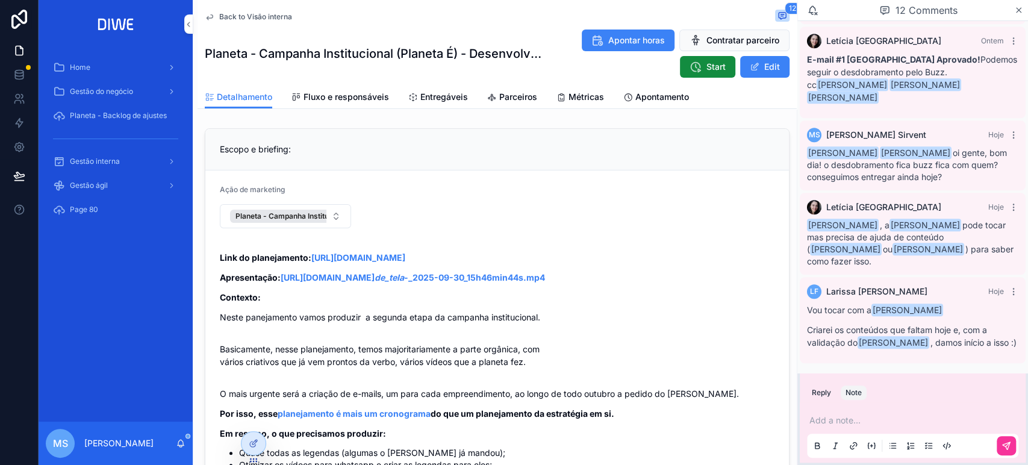
click at [862, 417] on p "scrollable content" at bounding box center [914, 420] width 211 height 12
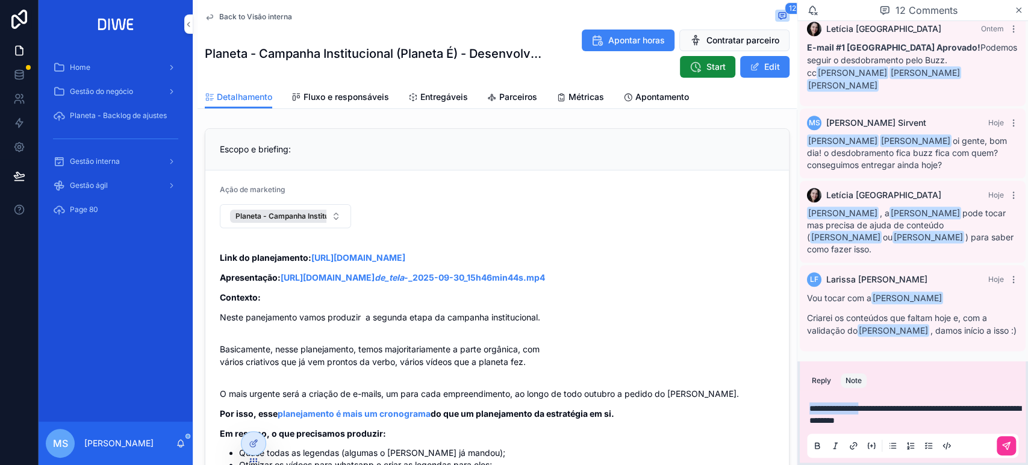
drag, startPoint x: 871, startPoint y: 409, endPoint x: 782, endPoint y: 397, distance: 89.9
click at [782, 397] on div "Home Gestão do negócio Planeta - Backlog de ajustes Gestão interna Gestão ágil …" at bounding box center [533, 232] width 989 height 465
click at [1005, 438] on button "scrollable content" at bounding box center [1006, 445] width 19 height 19
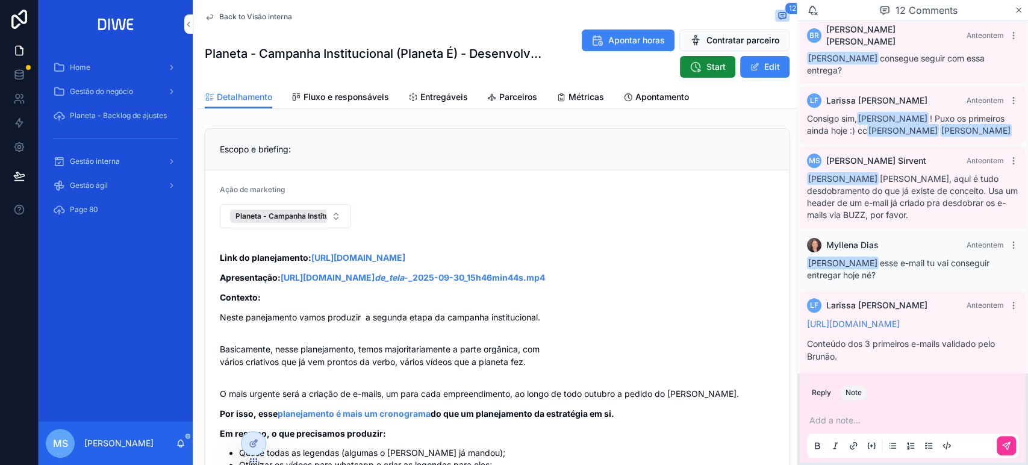
scroll to position [702, 0]
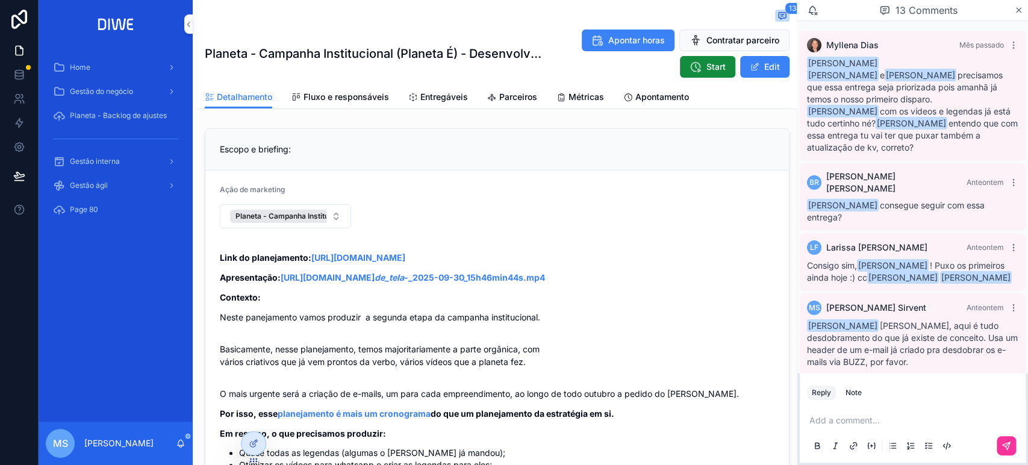
scroll to position [802, 0]
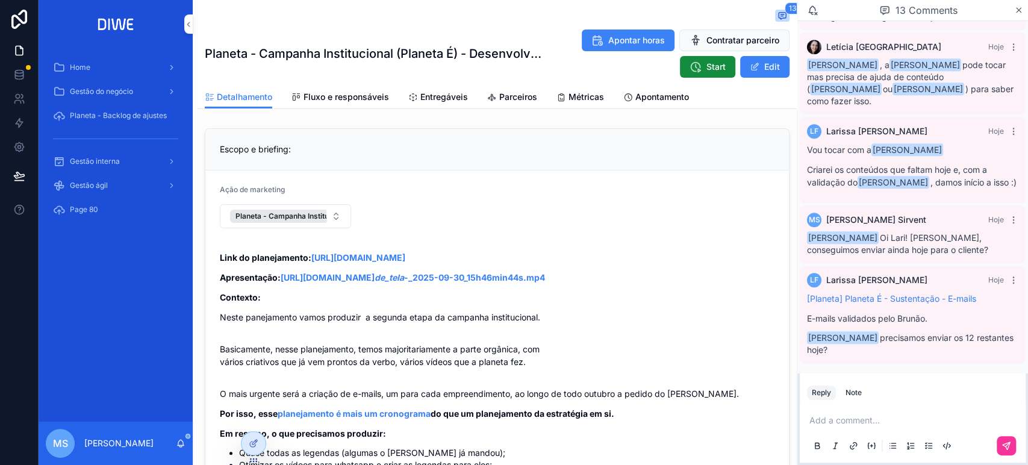
click at [857, 395] on div "Note" at bounding box center [853, 393] width 16 height 10
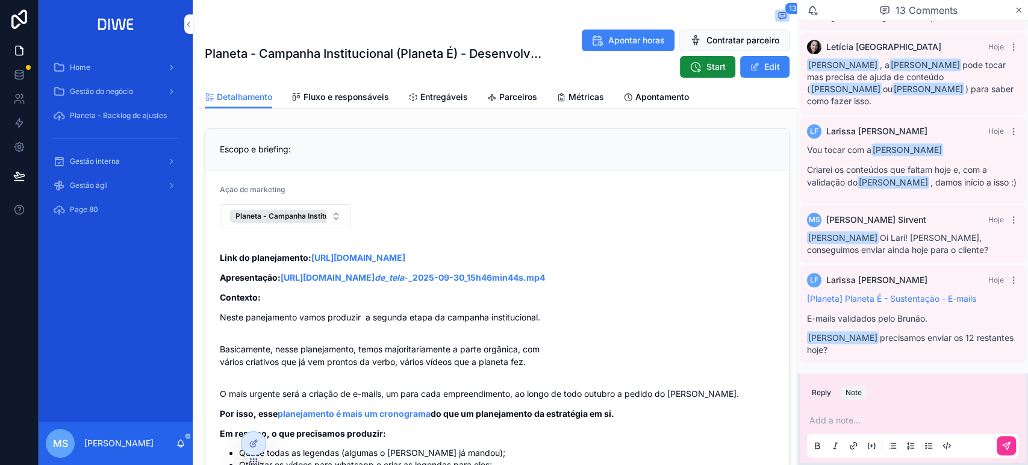
click at [864, 424] on p "scrollable content" at bounding box center [914, 420] width 211 height 12
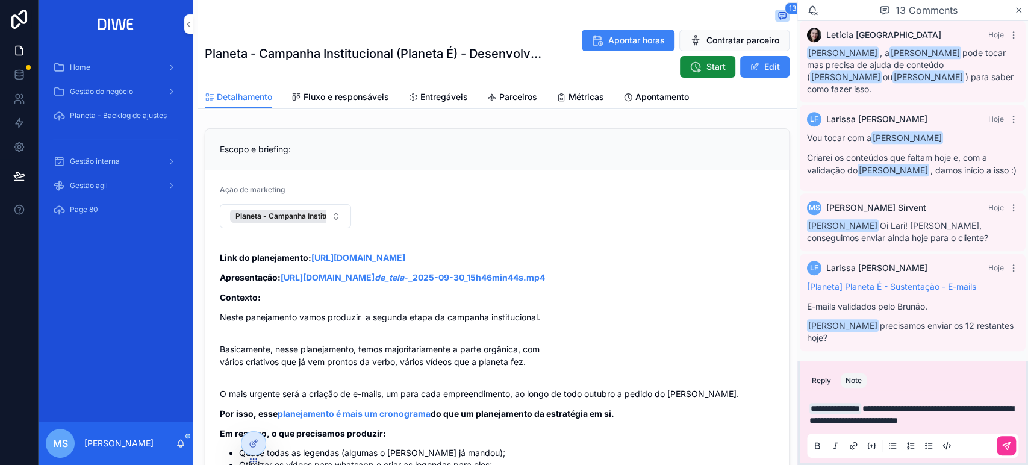
click at [1006, 443] on icon "scrollable content" at bounding box center [1006, 446] width 10 height 10
